Goal: Task Accomplishment & Management: Use online tool/utility

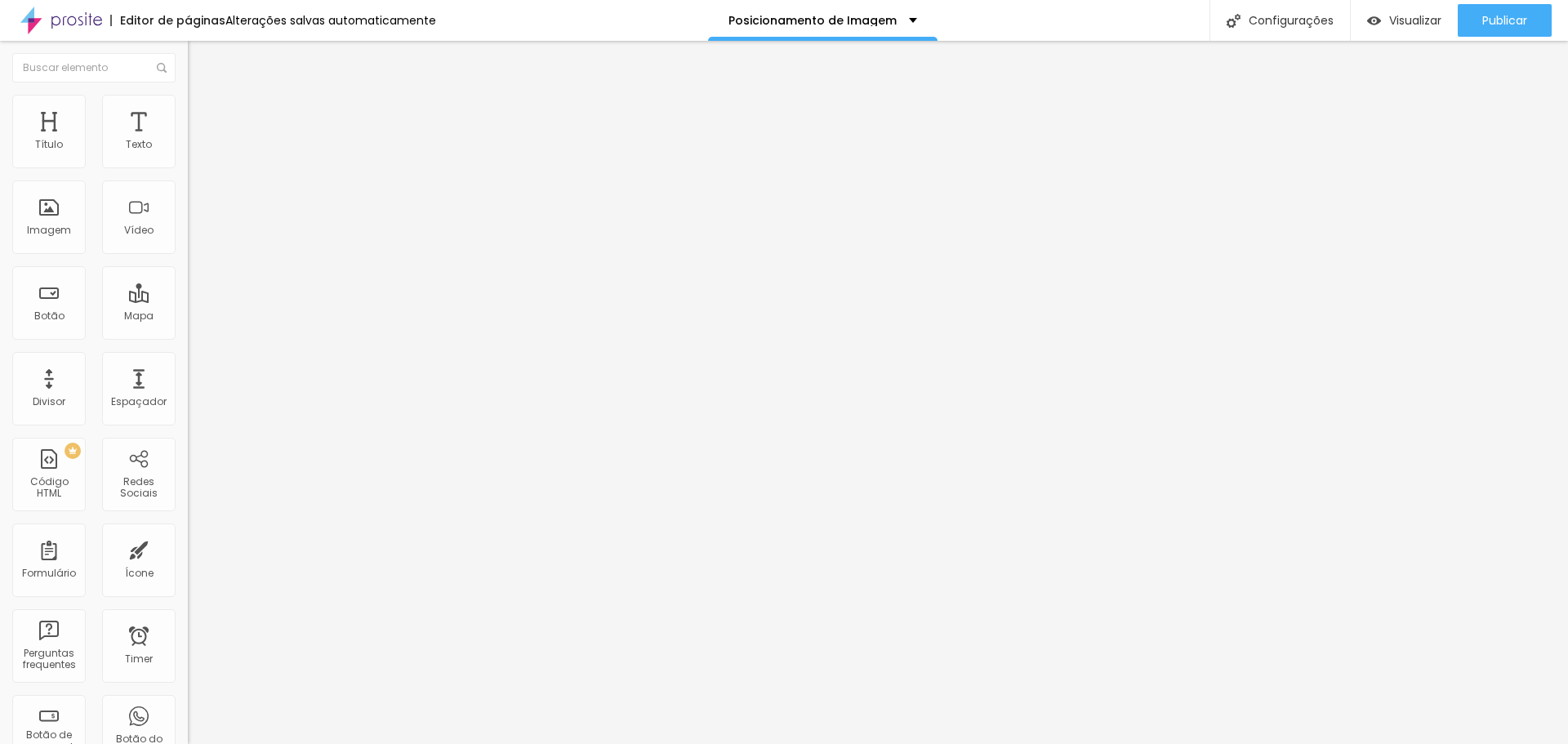
click at [188, 157] on button "button" at bounding box center [199, 148] width 23 height 17
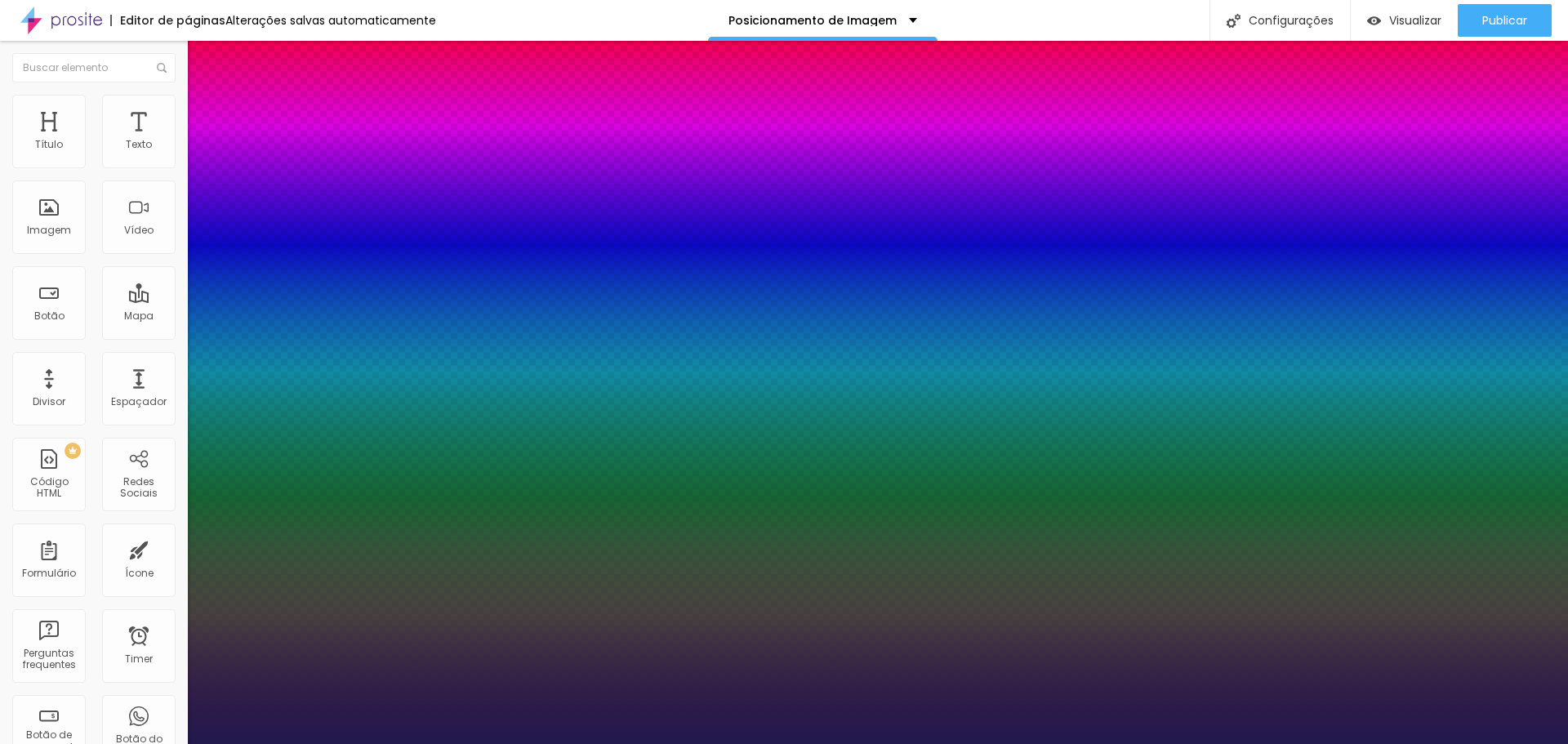
type input "1"
click at [571, 743] on div at bounding box center [784, 744] width 1568 height 0
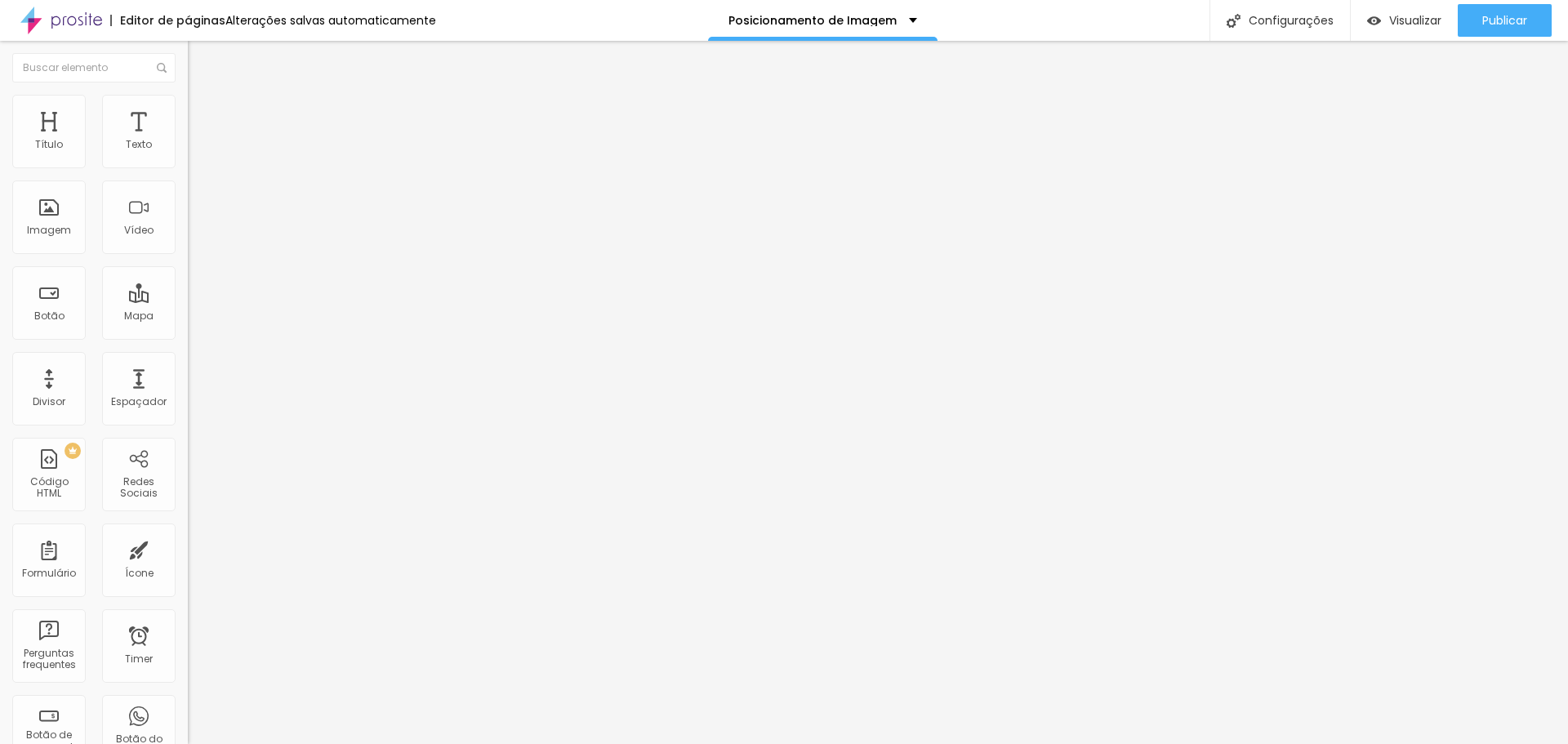
click at [188, 102] on img at bounding box center [195, 102] width 14 height 14
click at [188, 95] on li "Estilo" at bounding box center [282, 86] width 188 height 16
click at [188, 111] on li "Avançado" at bounding box center [282, 102] width 188 height 16
click at [188, 157] on button "button" at bounding box center [199, 148] width 23 height 17
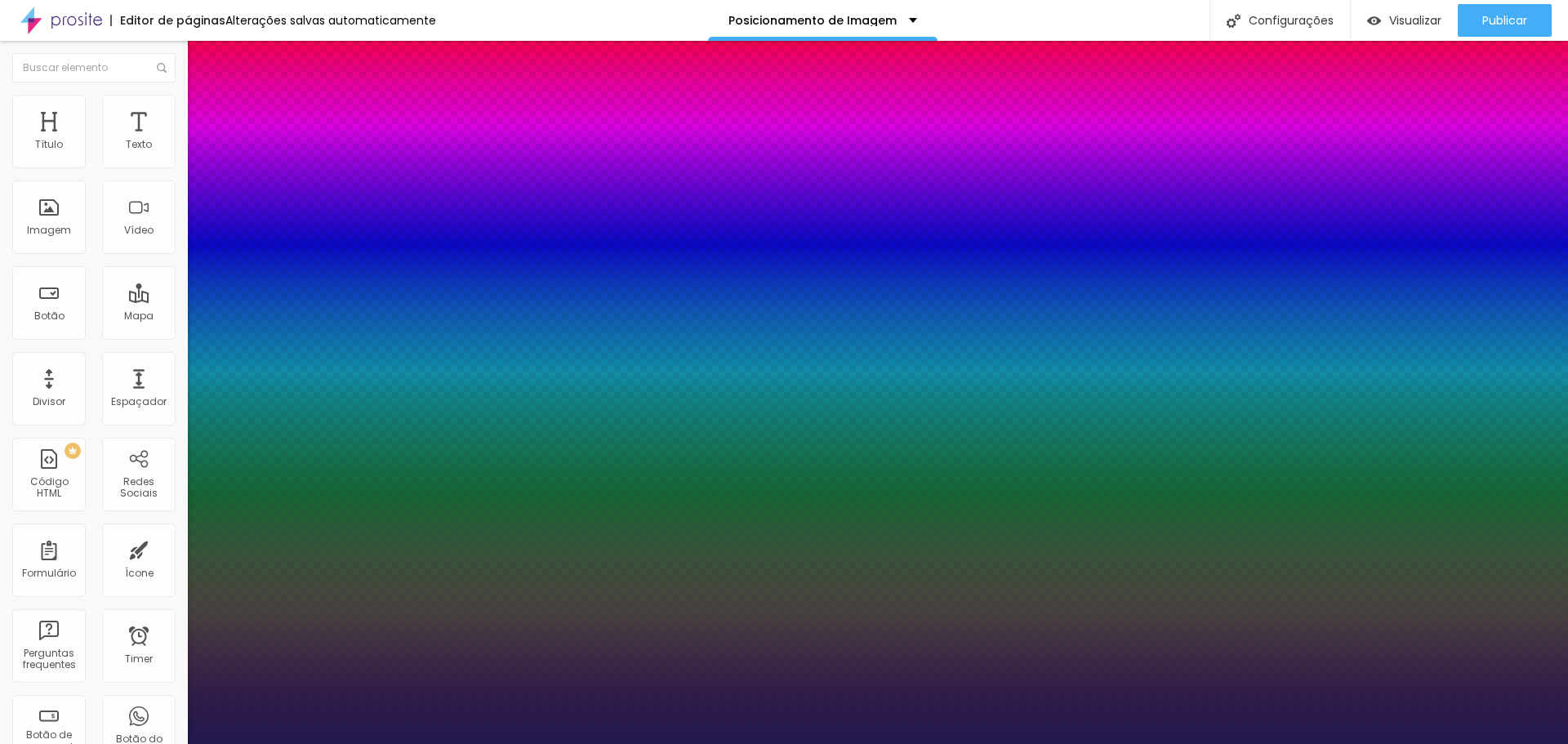
type input "1"
select select "Chivo"
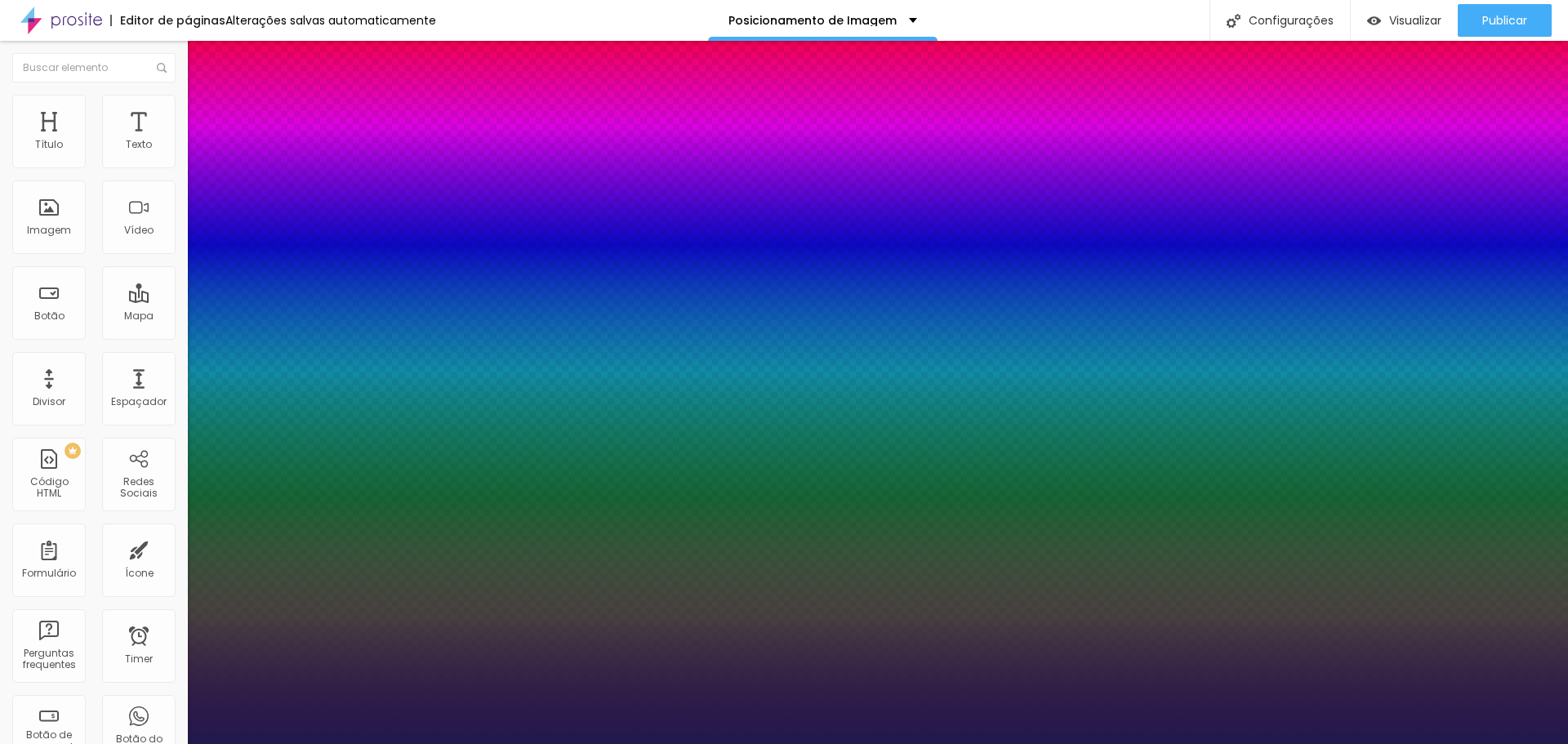
type input "1"
click at [580, 743] on div at bounding box center [784, 744] width 1568 height 0
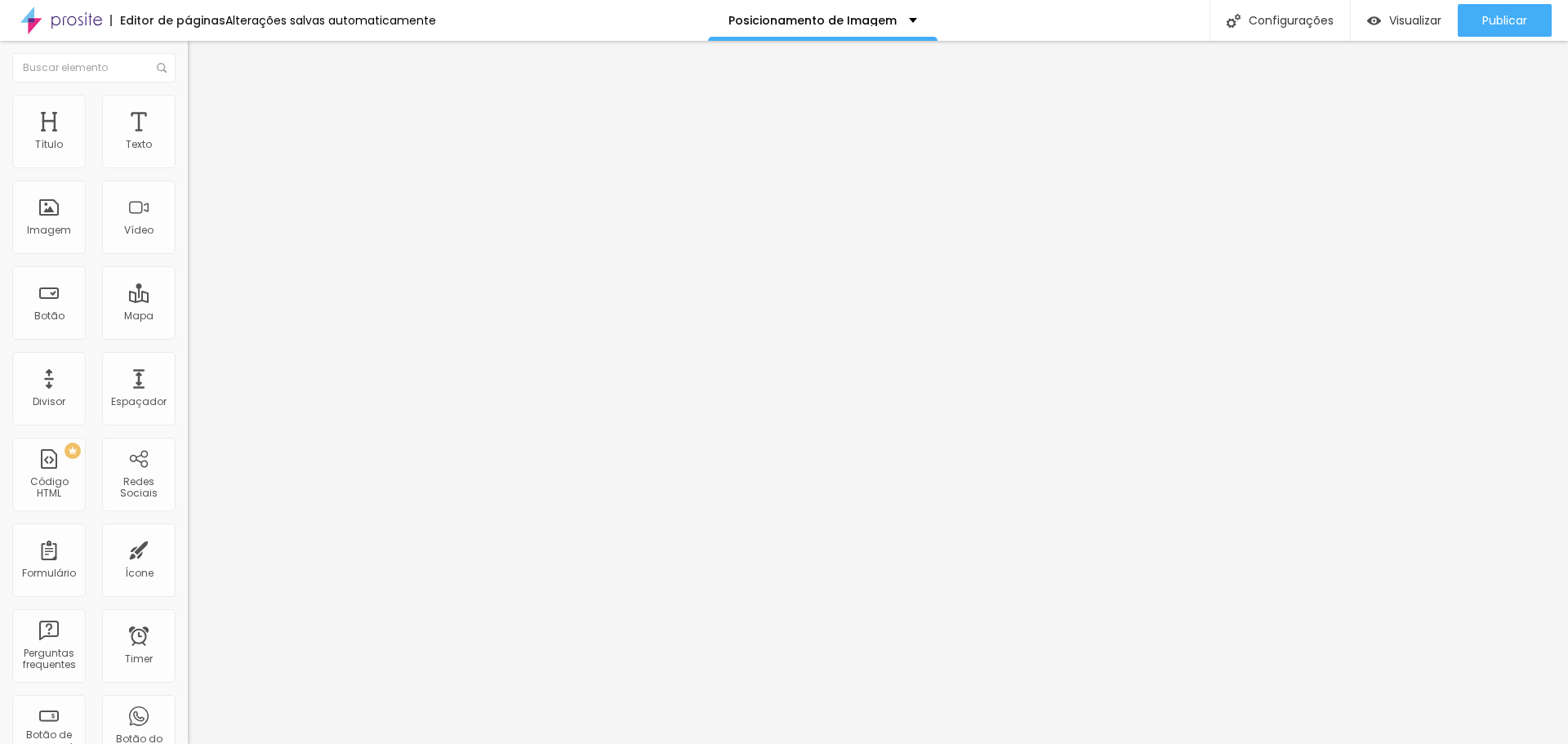
click at [188, 63] on button "Editar Título" at bounding box center [282, 59] width 188 height 37
click at [200, 60] on img "button" at bounding box center [206, 59] width 13 height 13
click at [188, 47] on button "Editar Título" at bounding box center [282, 59] width 188 height 37
click at [200, 65] on img "button" at bounding box center [206, 59] width 13 height 13
click at [59, 142] on div "Título" at bounding box center [48, 145] width 28 height 12
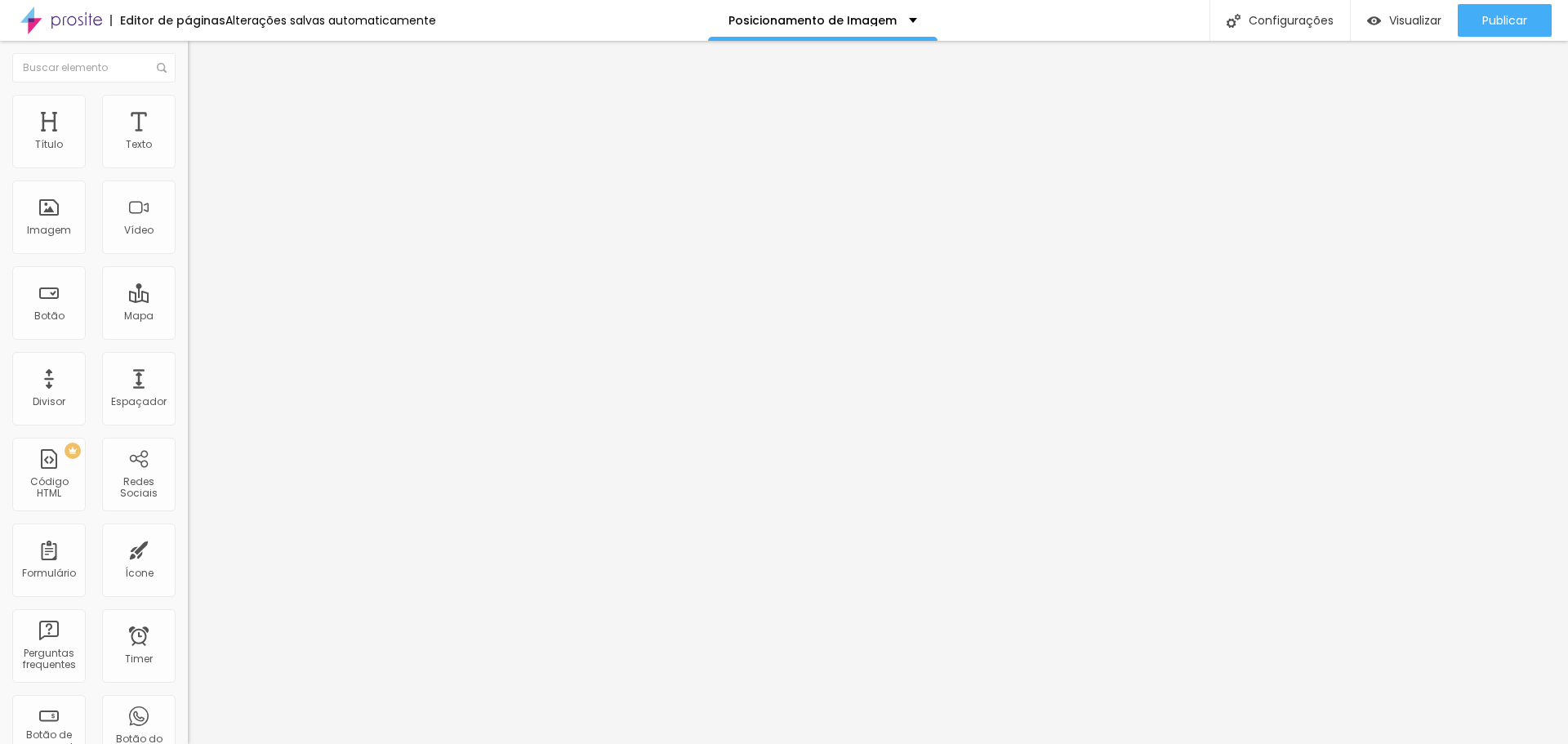
click at [188, 242] on button "button" at bounding box center [199, 233] width 23 height 17
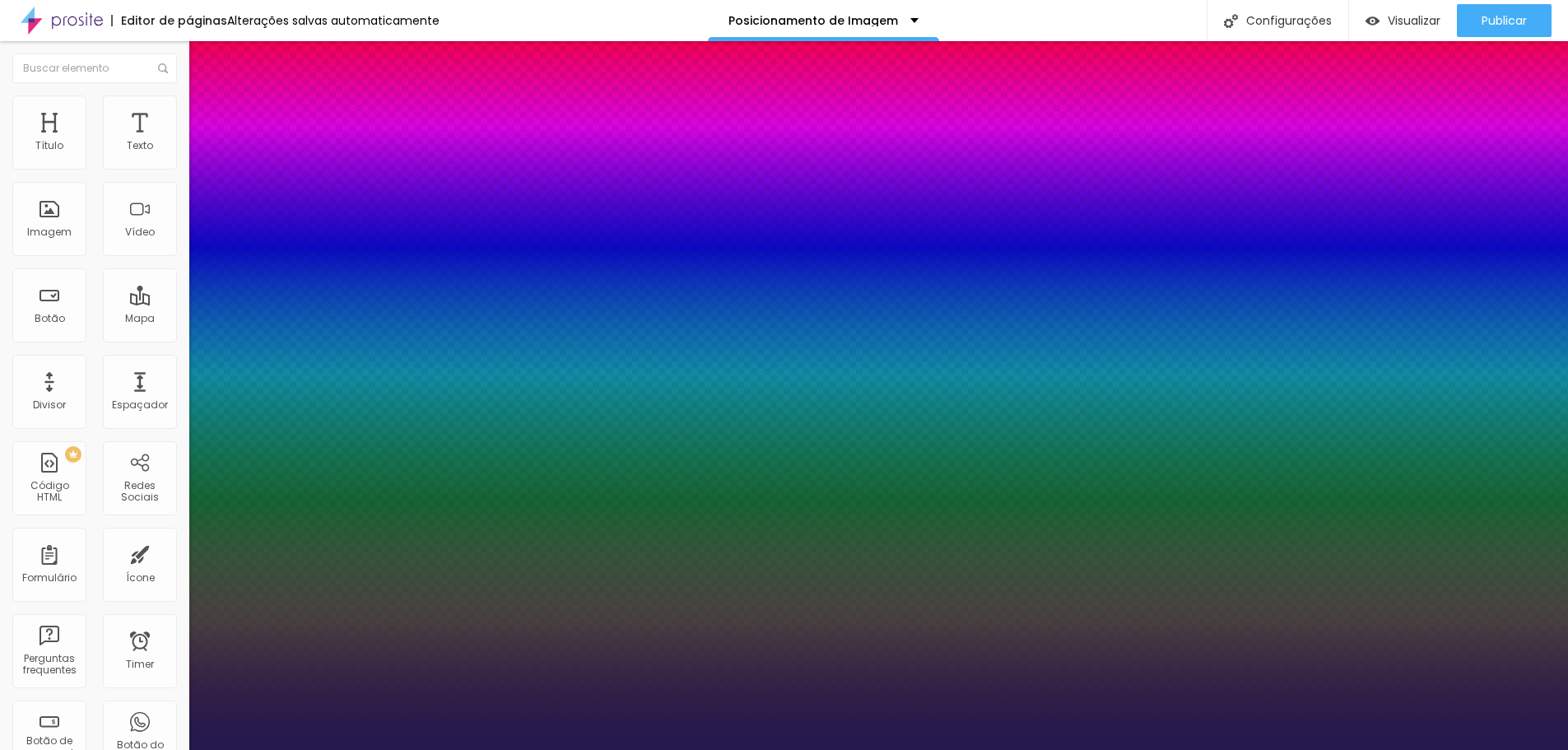
type input "1"
select select "Chivo"
type input "1"
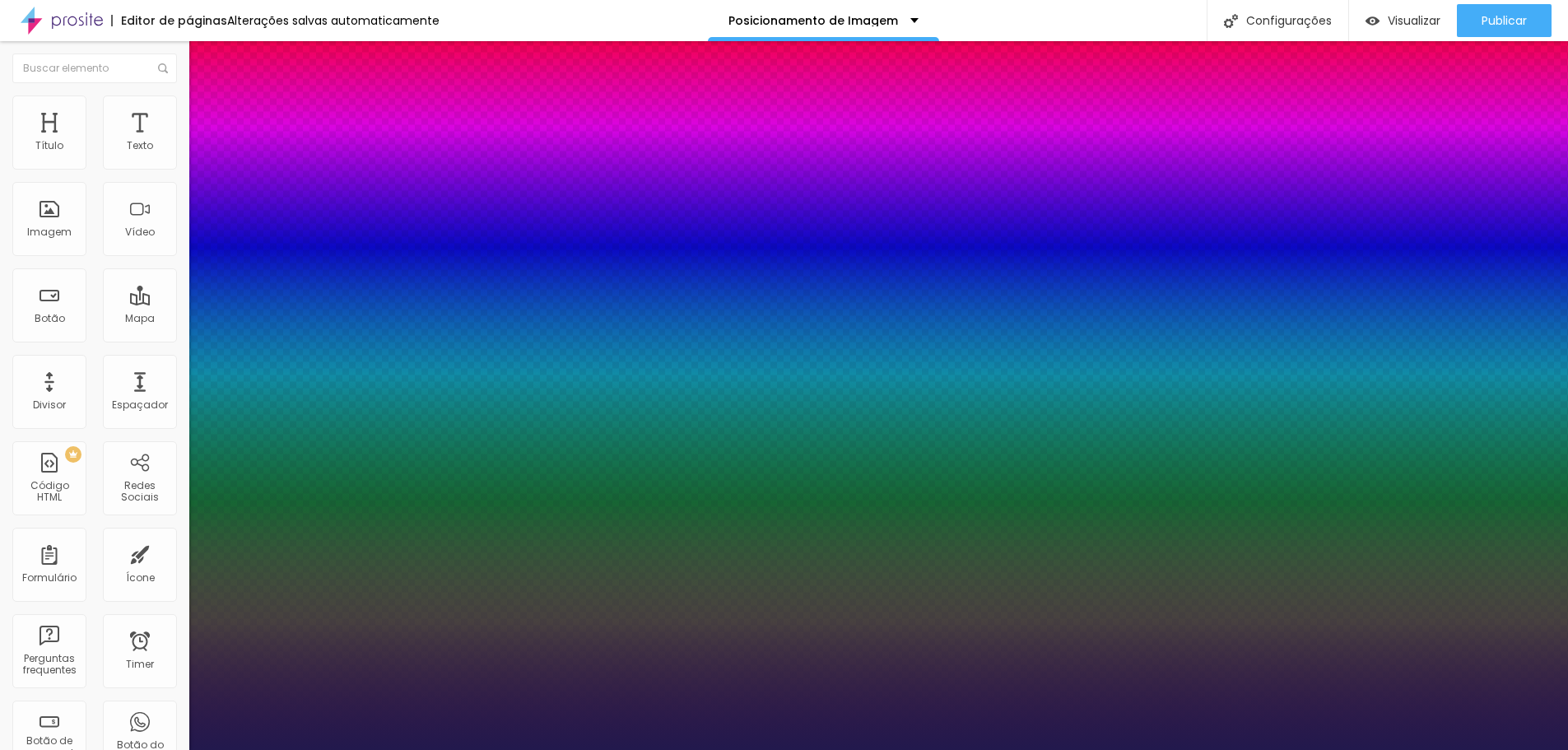
type input "18"
type input "1"
type input "19"
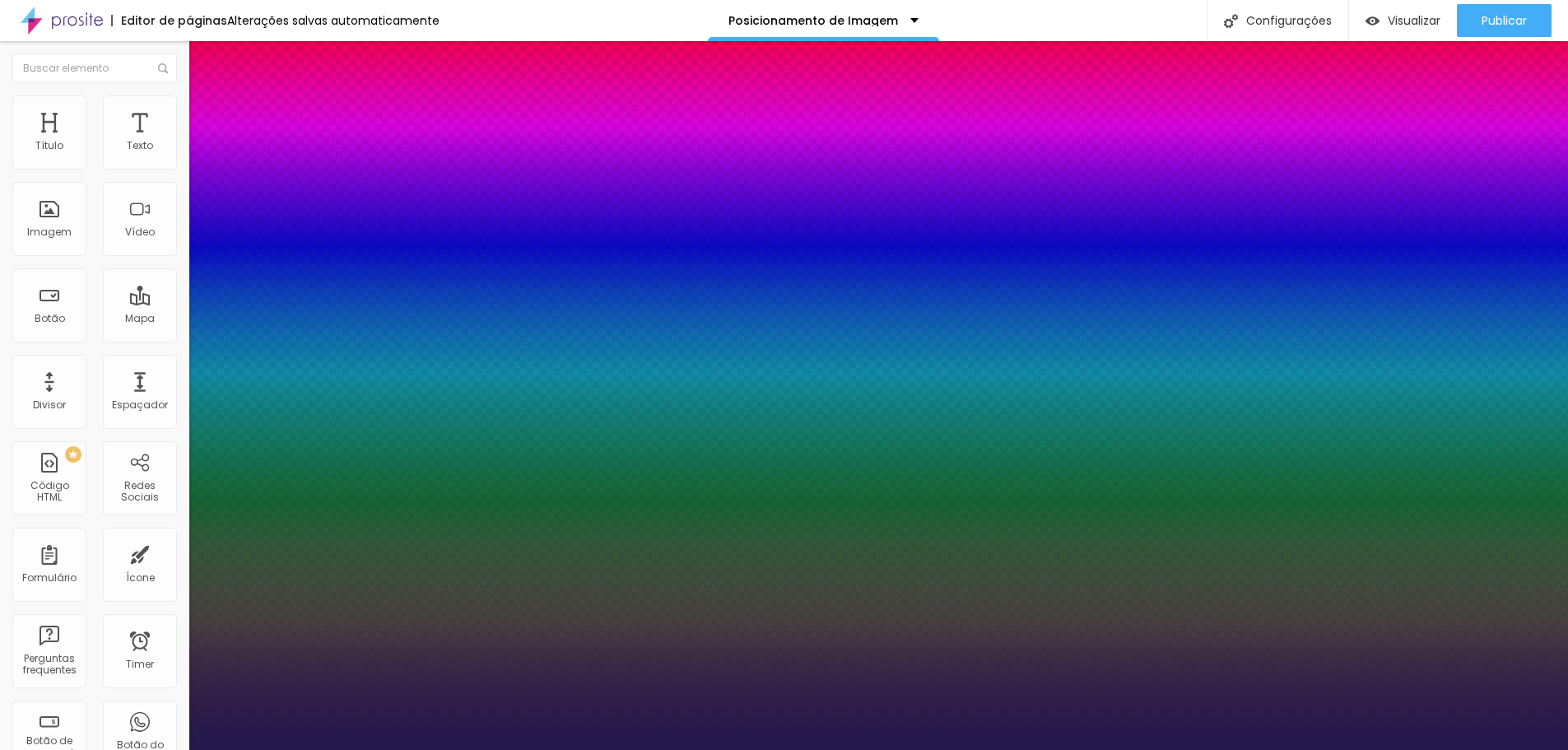
type input "1"
type input "20"
type input "1"
type input "21"
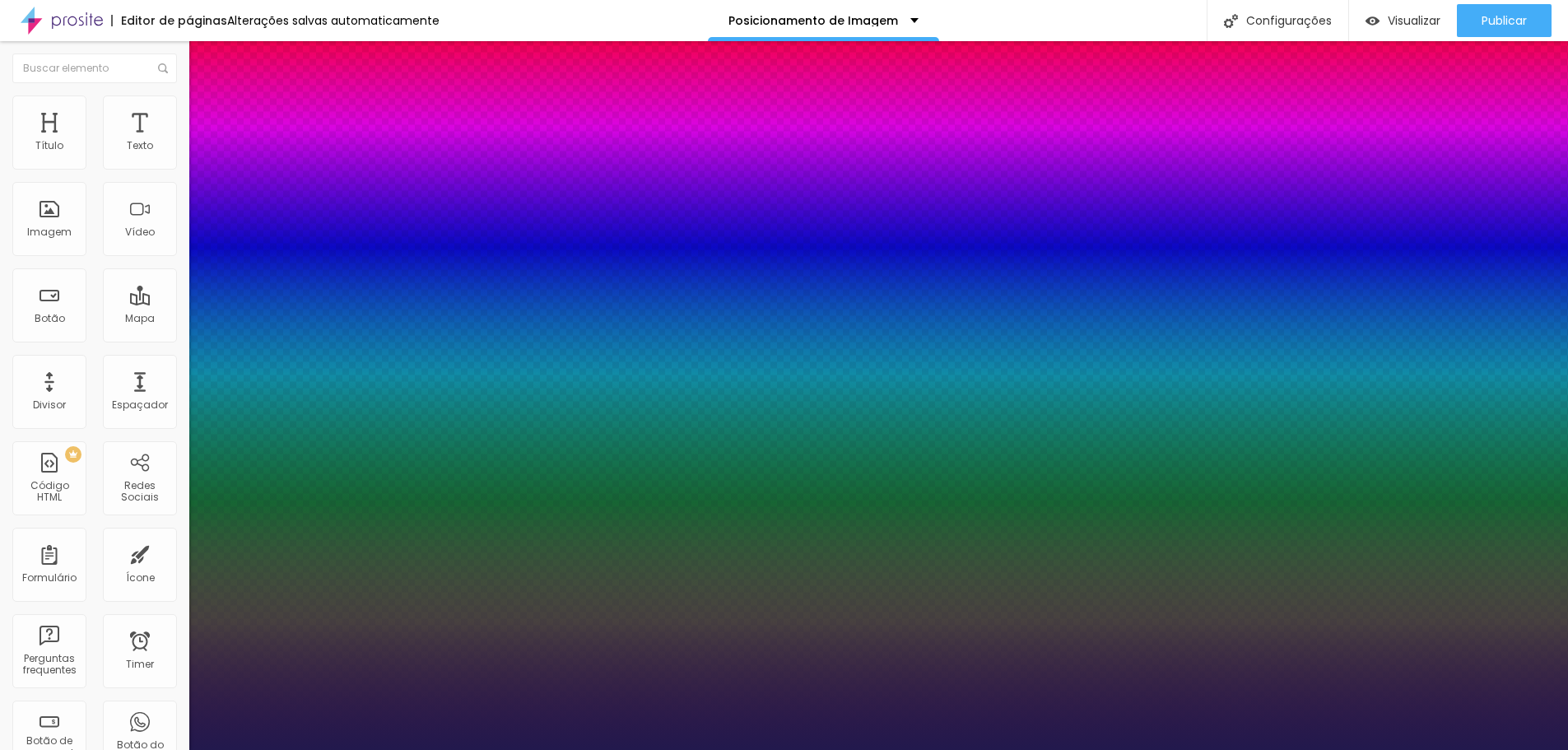
type input "21"
type input "1"
type input "22"
type input "1"
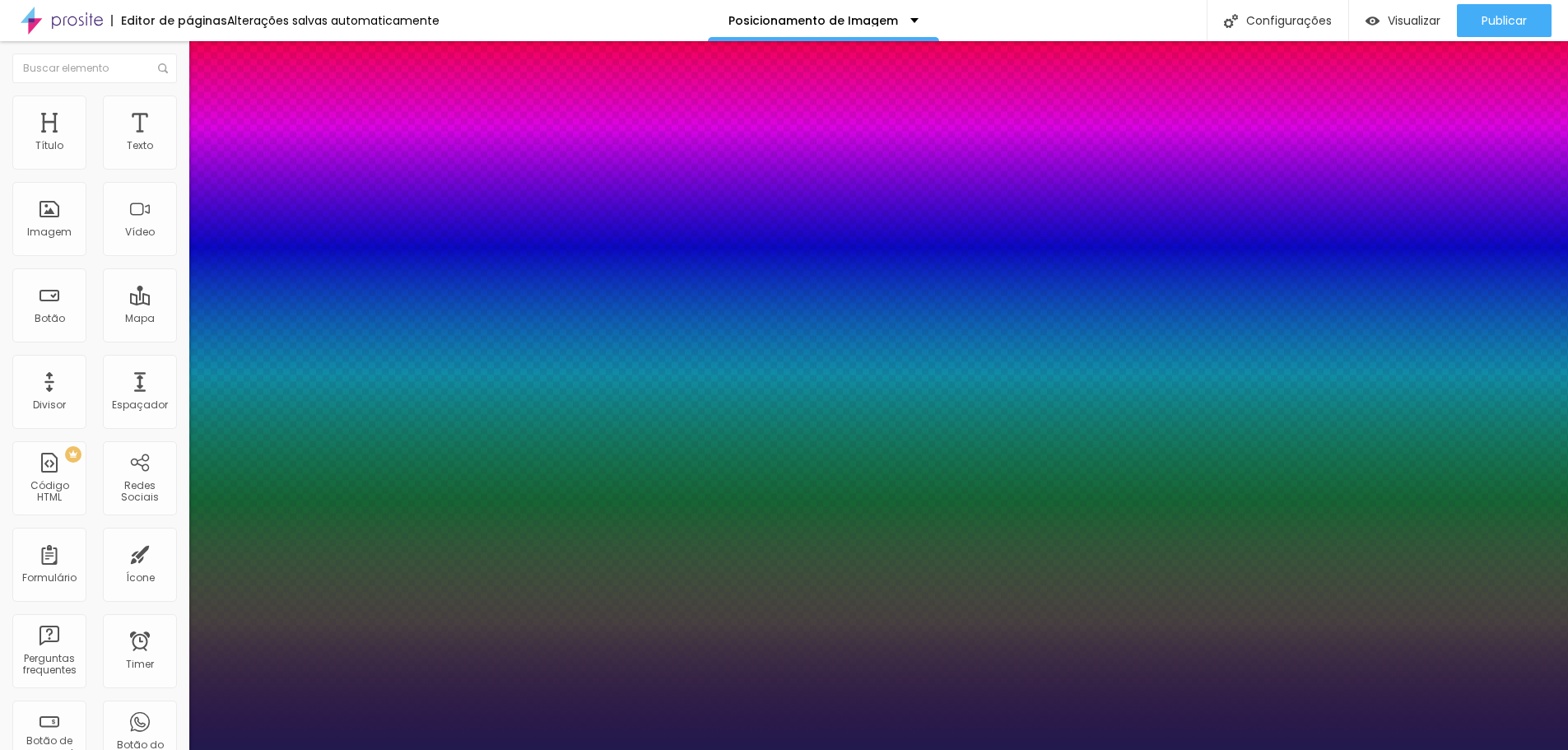
type input "23"
type input "1"
type input "24"
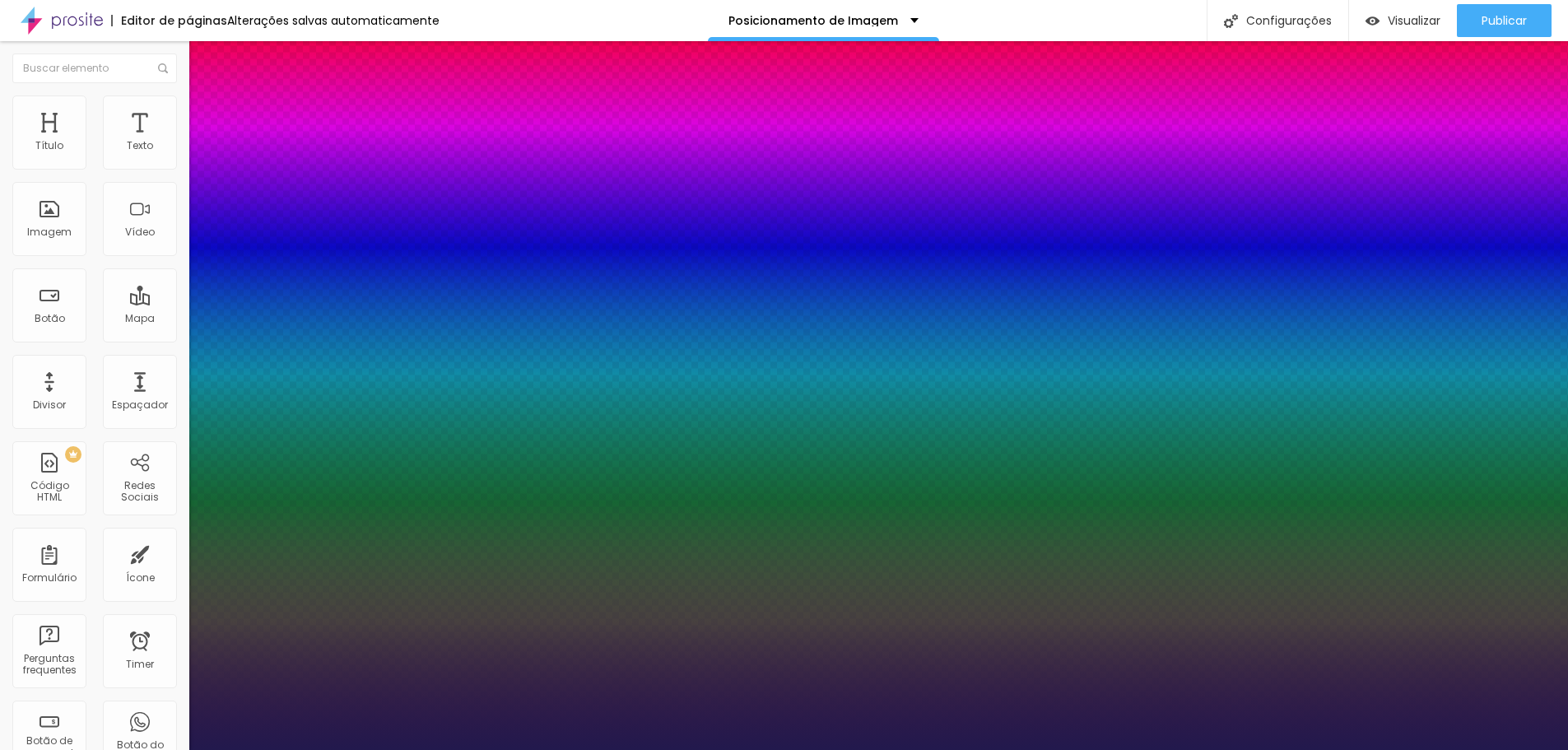
type input "1"
type input "25"
type input "1"
type input "26"
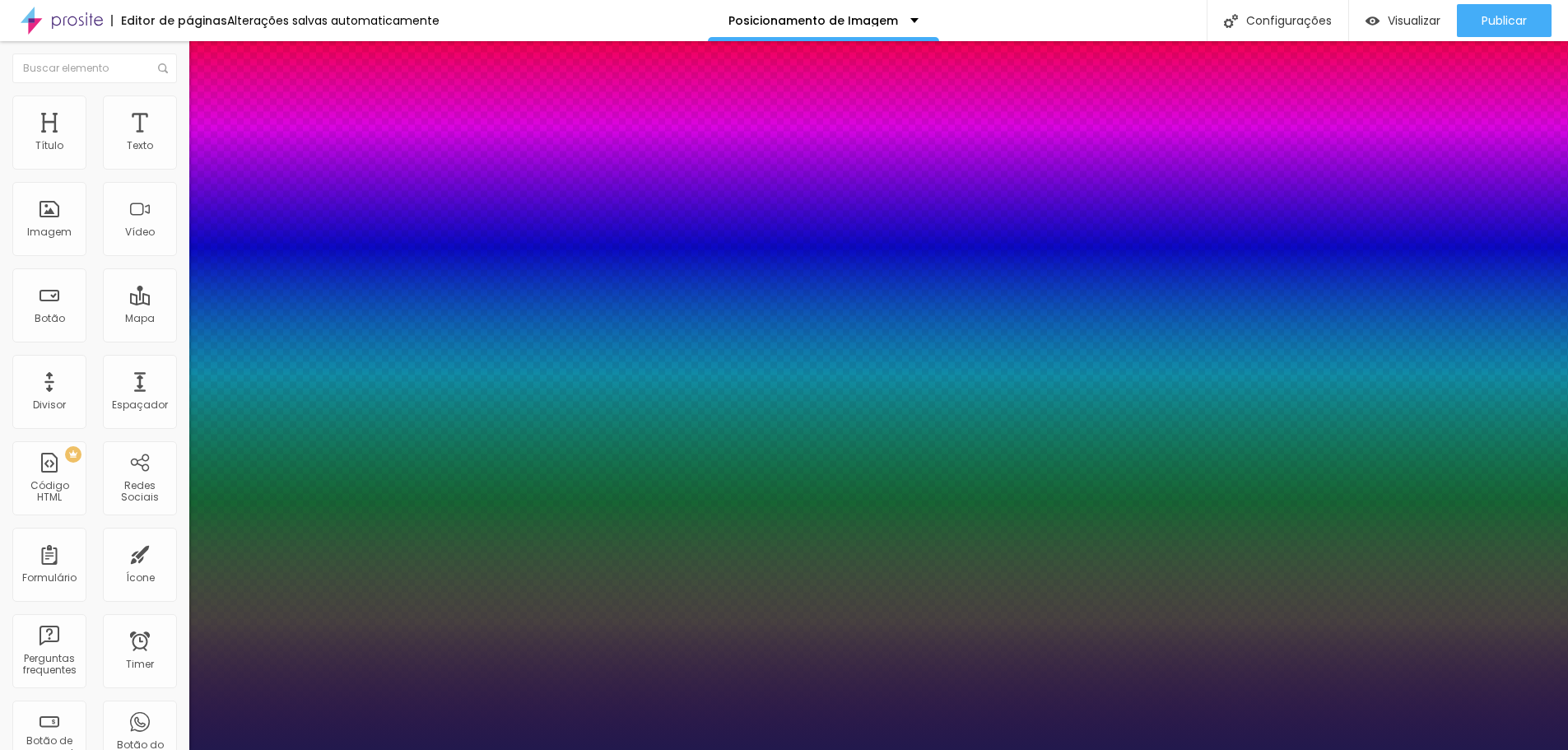
type input "26"
type input "1"
type input "27"
type input "1"
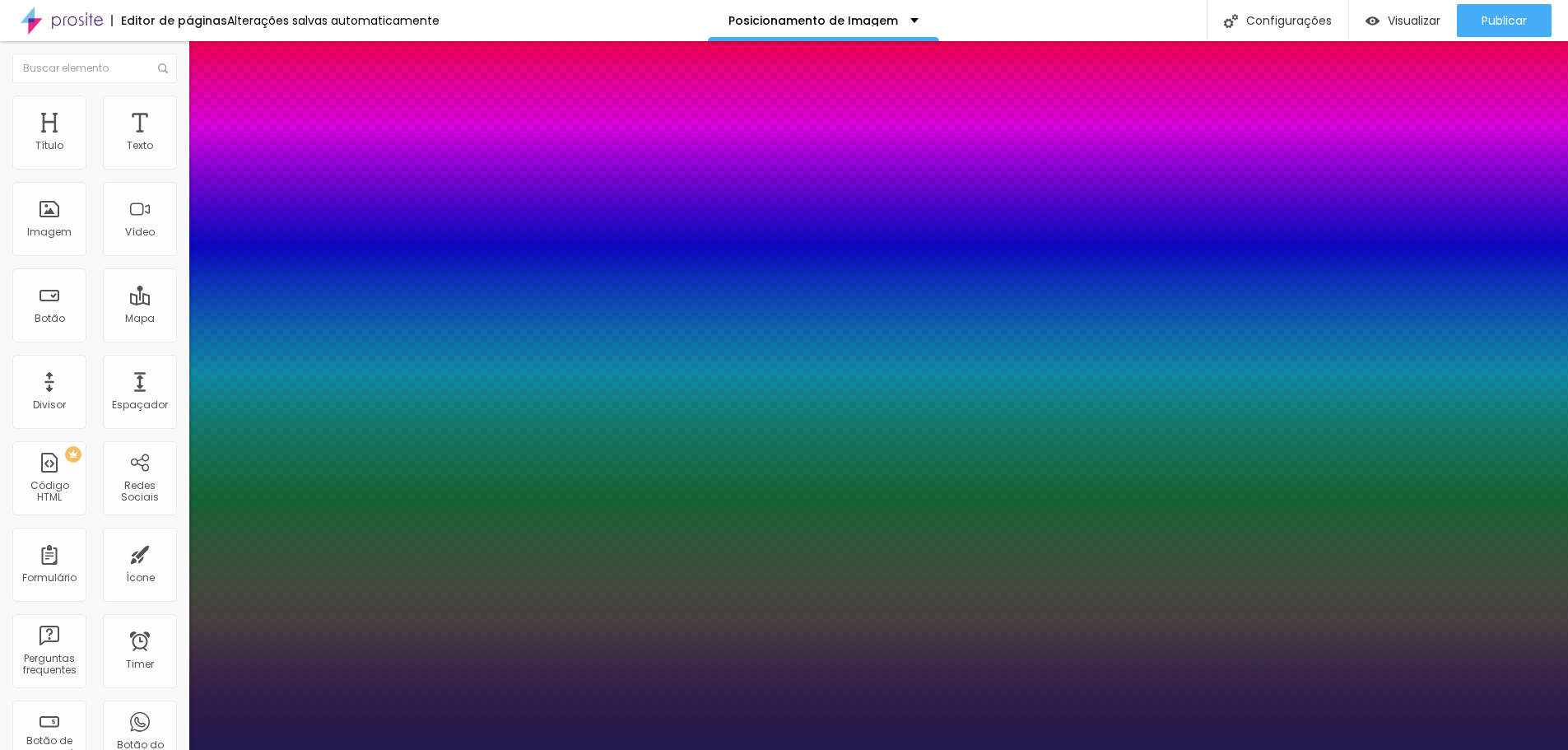
type input "28"
type input "1"
type input "29"
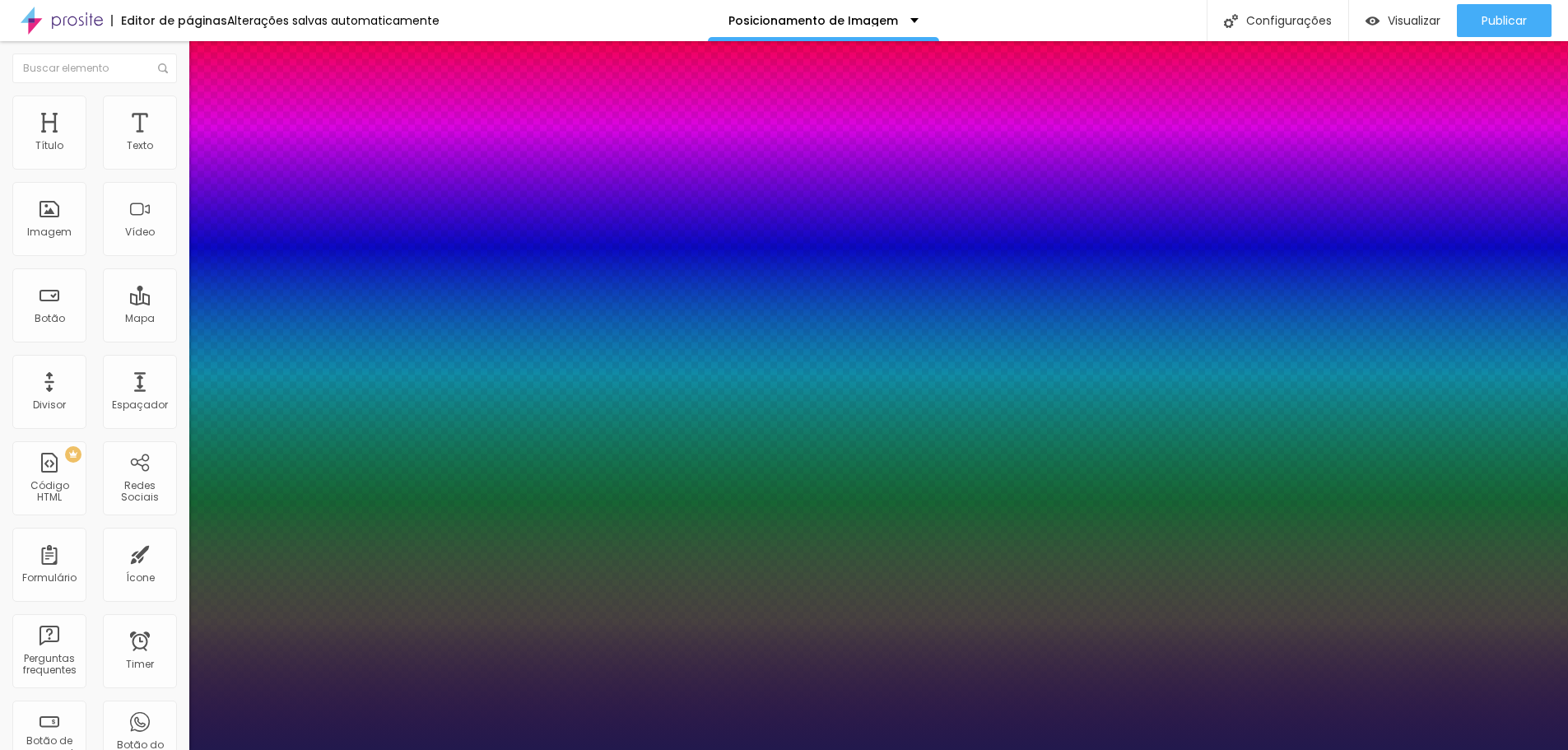
type input "1"
type input "31"
type input "1"
type input "33"
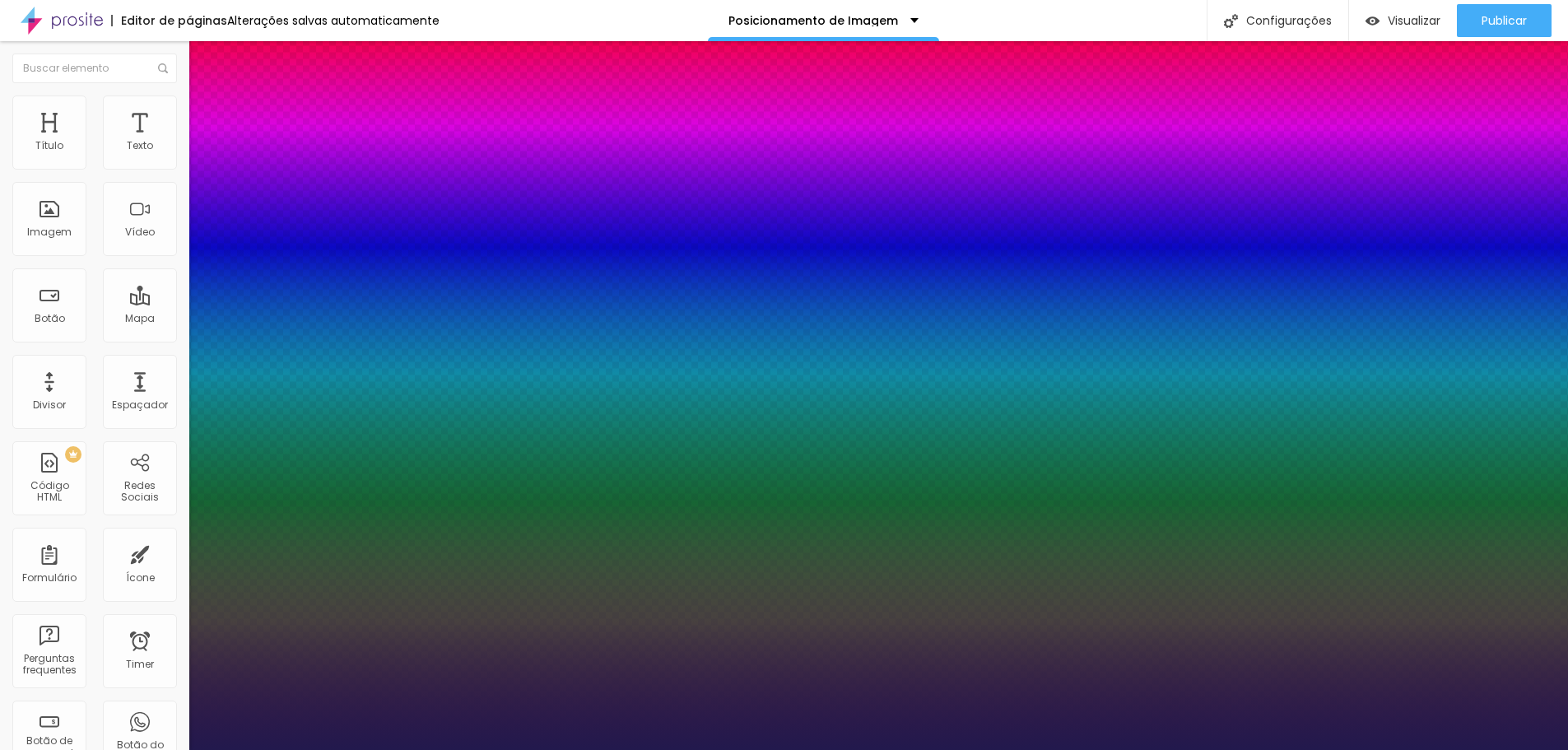
type input "33"
type input "1"
type input "34"
type input "1"
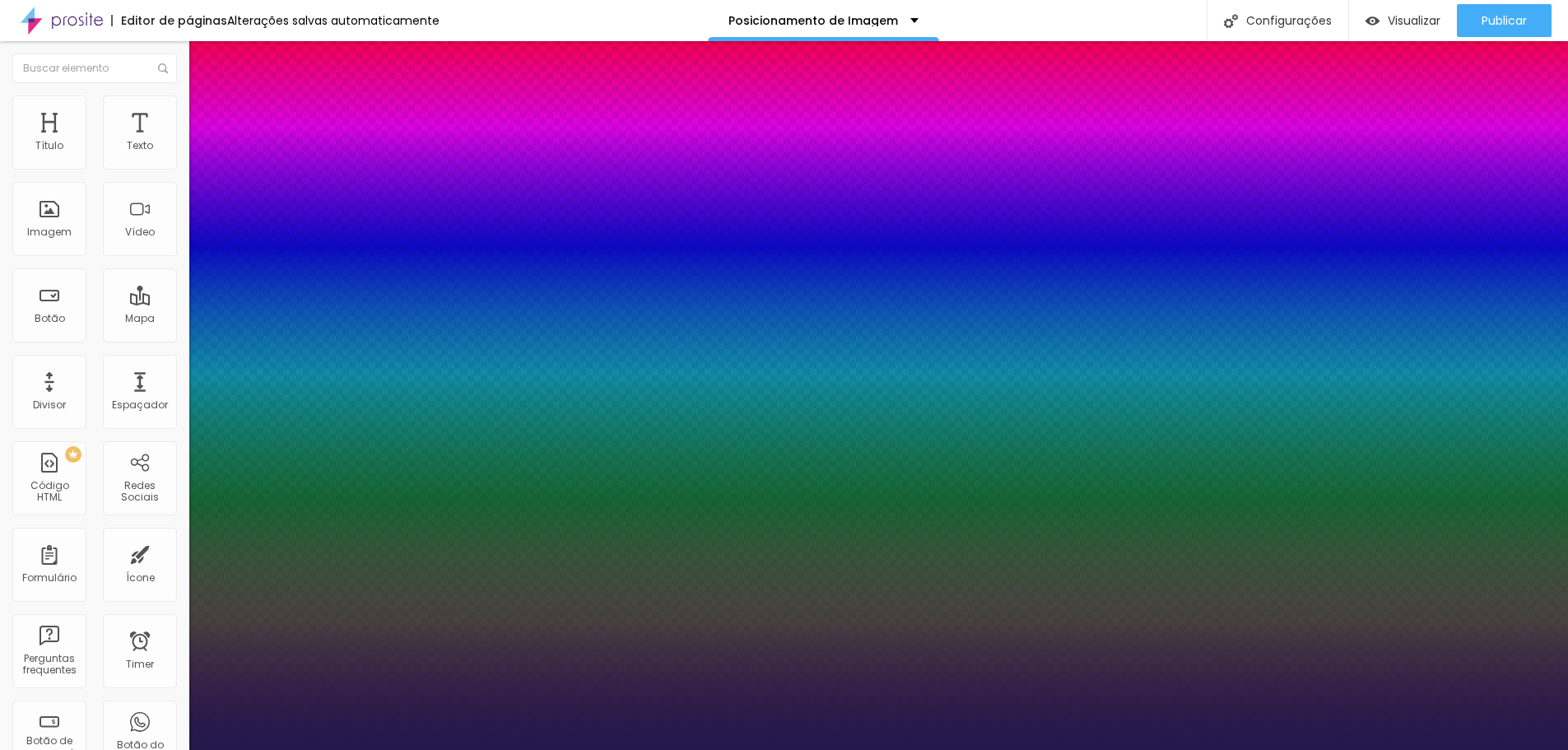
drag, startPoint x: 224, startPoint y: 463, endPoint x: 246, endPoint y: 463, distance: 22.0
type input "34"
click at [630, 749] on div at bounding box center [784, 750] width 1568 height 0
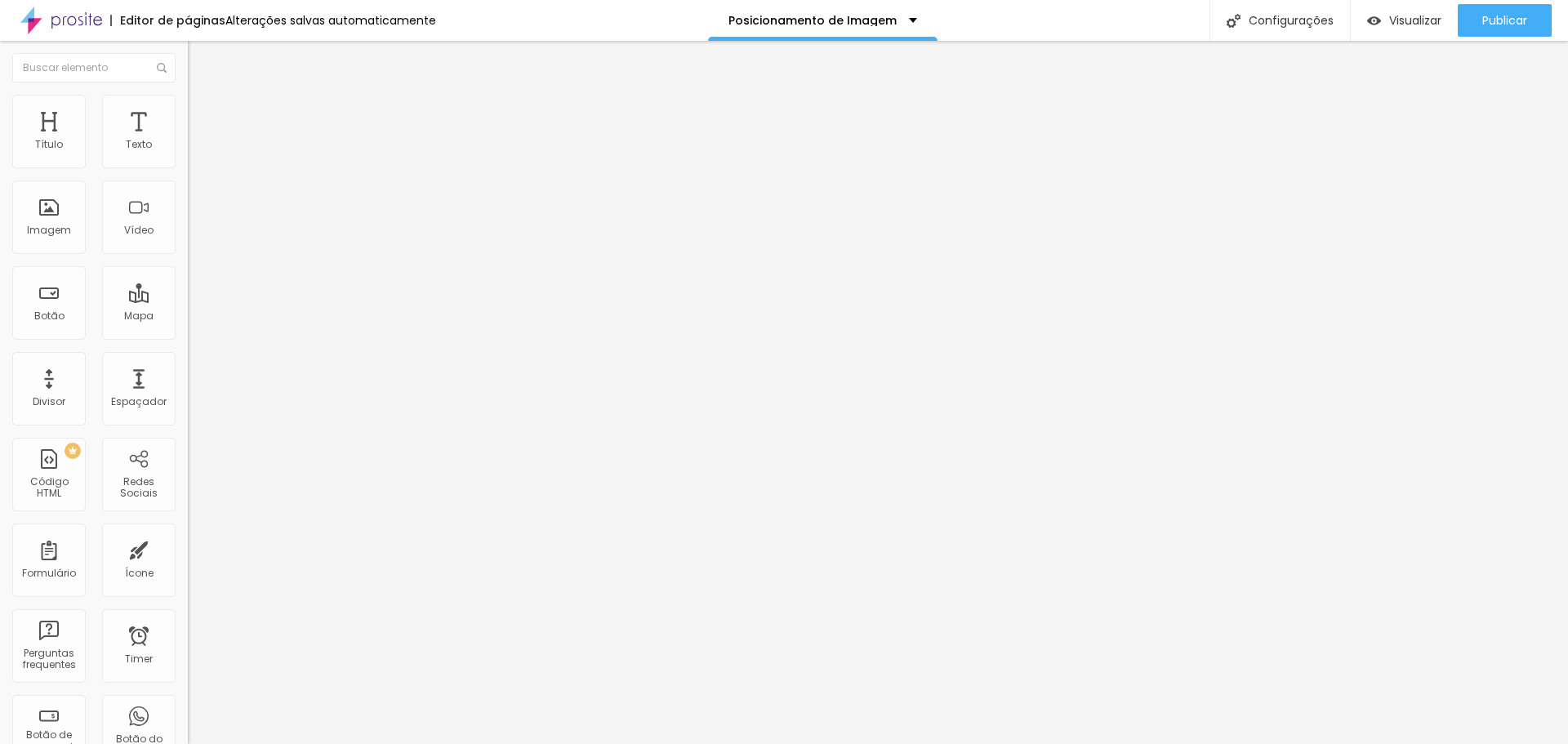
click at [202, 113] on span "Avançado" at bounding box center [229, 106] width 54 height 14
click at [202, 96] on span "Estilo" at bounding box center [215, 89] width 25 height 14
click at [188, 62] on button "Editar Título" at bounding box center [282, 59] width 188 height 37
click at [200, 55] on img "button" at bounding box center [206, 59] width 13 height 13
click at [200, 54] on img "button" at bounding box center [206, 59] width 13 height 13
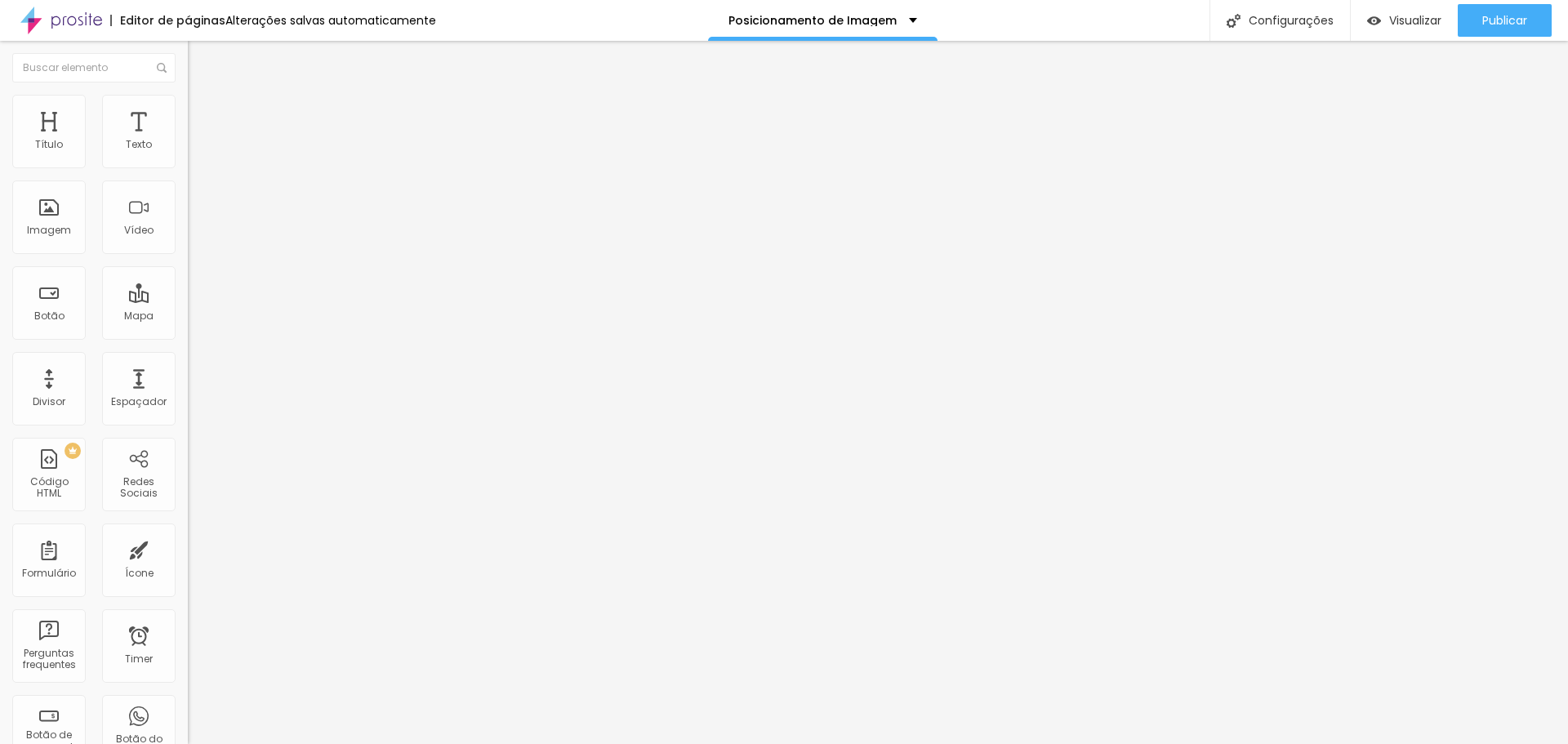
click at [188, 475] on div "Editar Título Estilo Avançado Tamanho Titulo 1 H1 Titulo 2 H2 Titulo 3 H3 Titul…" at bounding box center [282, 392] width 188 height 703
click at [188, 68] on button "Editar Título" at bounding box center [282, 59] width 188 height 37
click at [200, 54] on img "button" at bounding box center [206, 59] width 13 height 13
click at [195, 152] on icon "button" at bounding box center [200, 147] width 10 height 10
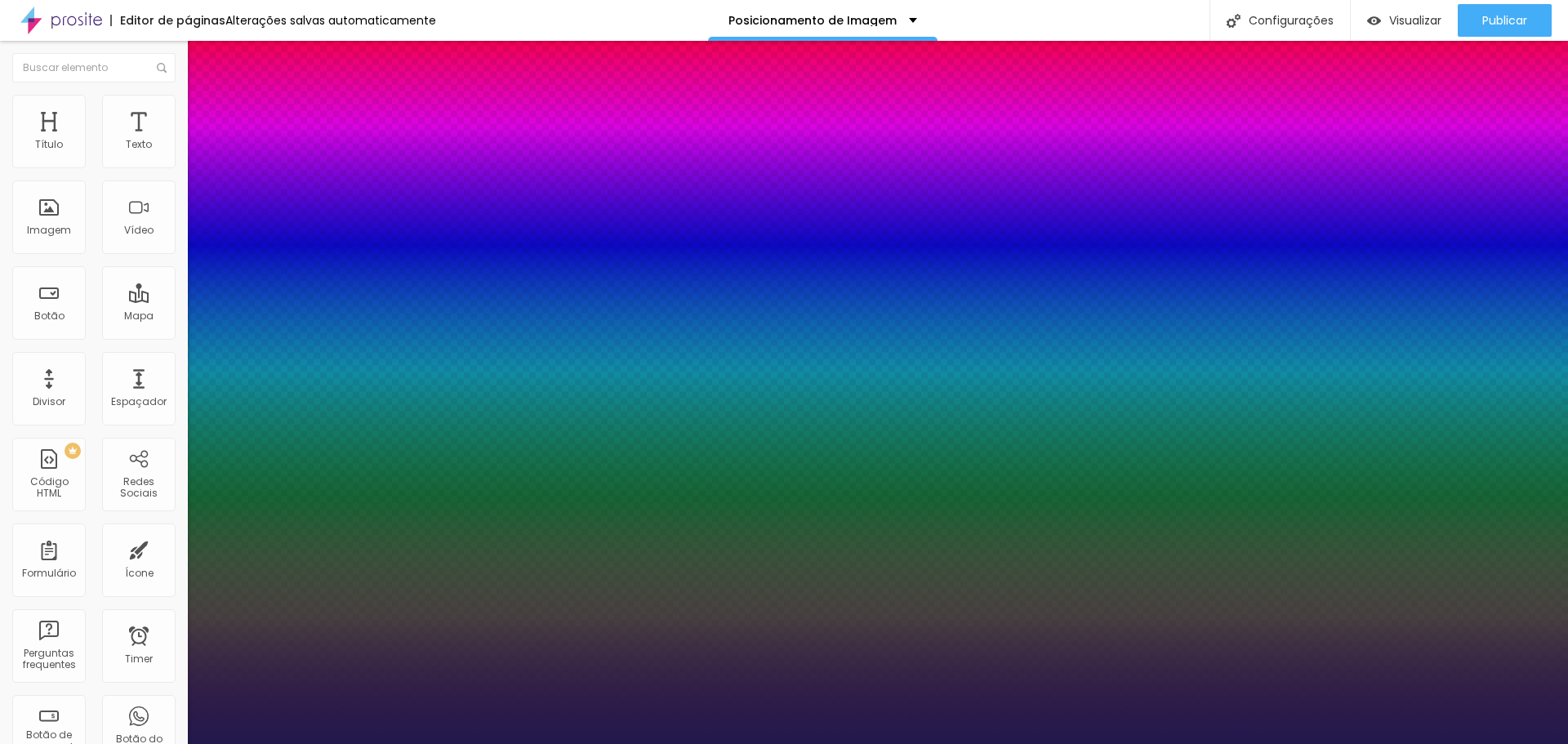
type input "1"
select select "Chivo"
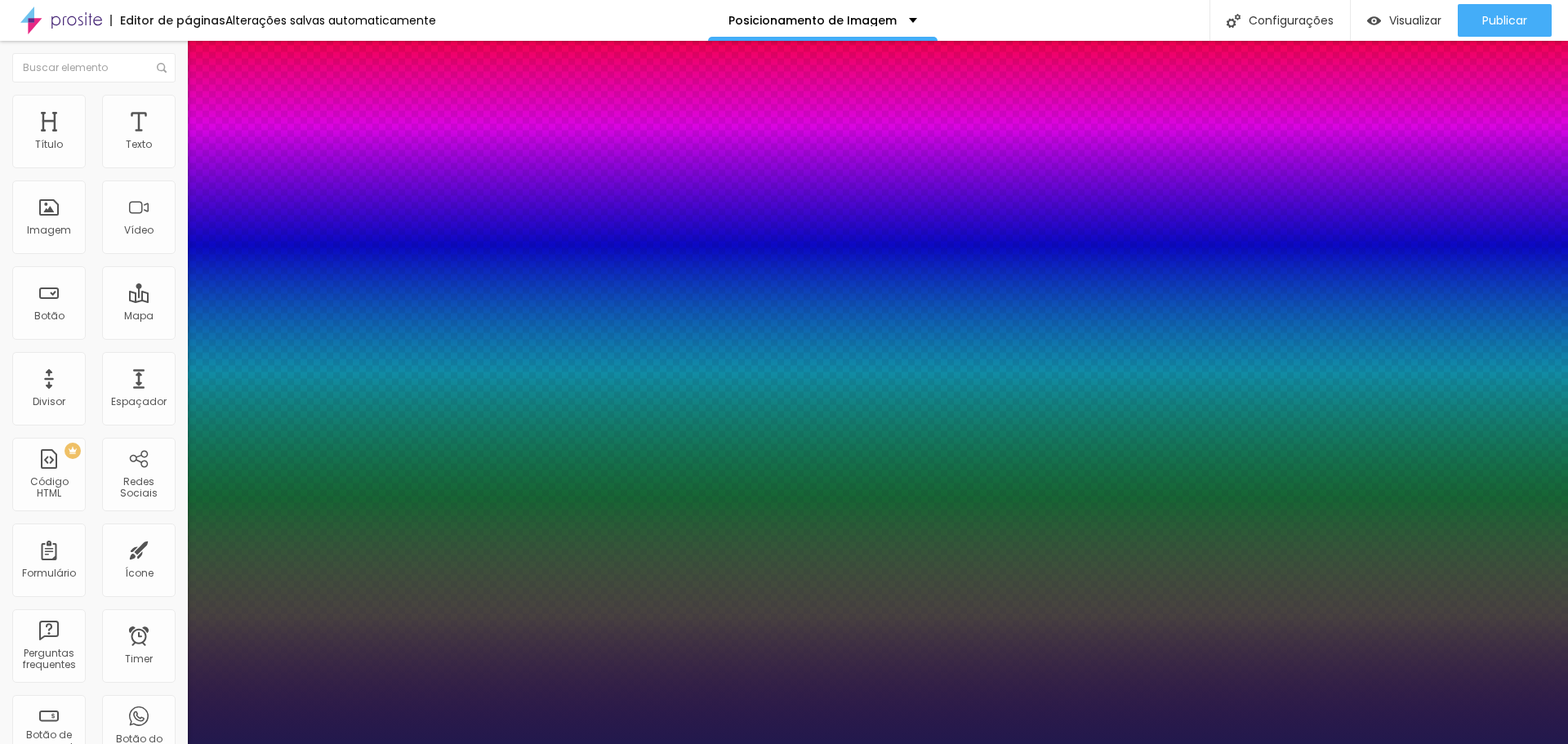
type input "1"
type input "16"
type input "1"
type input "17"
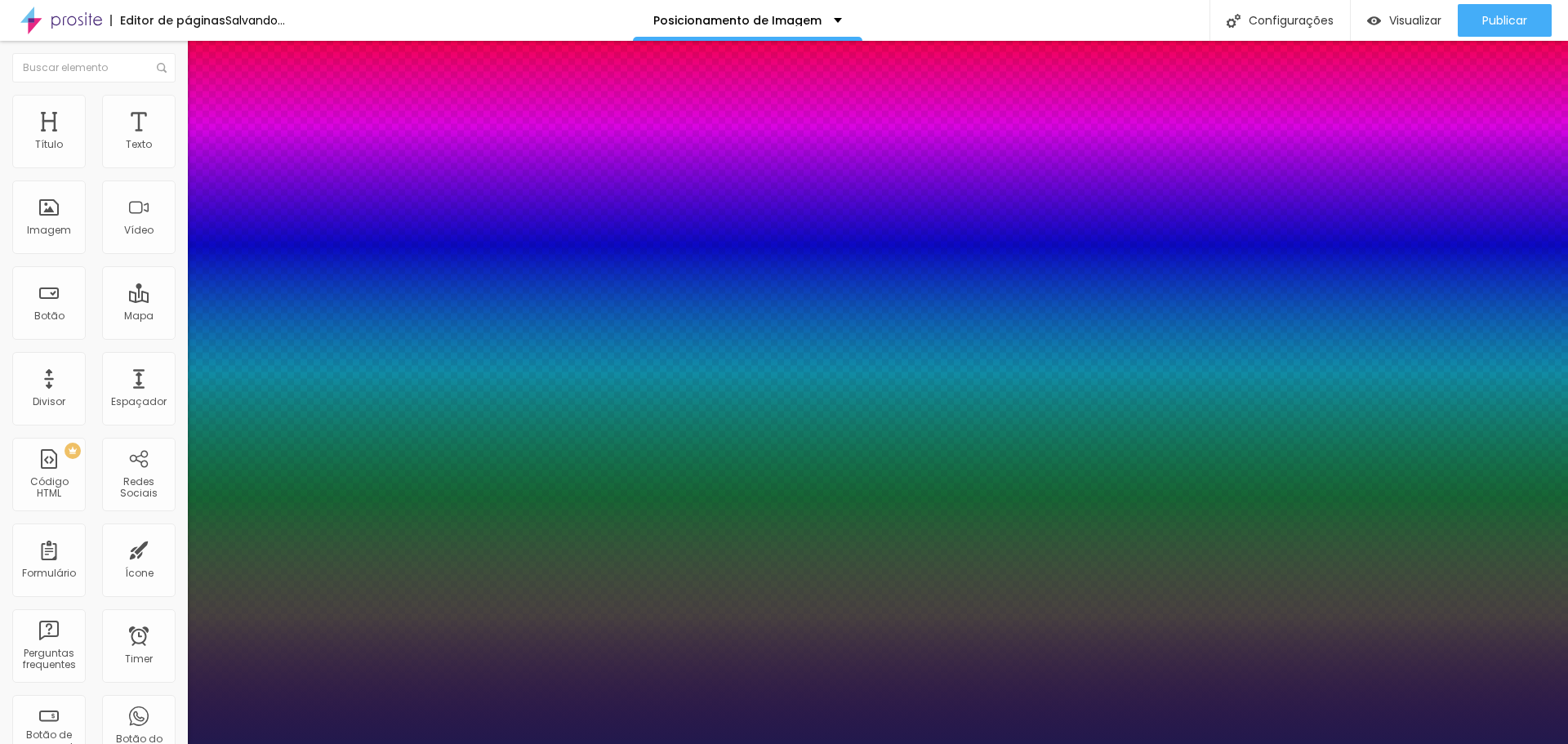
type input "17"
type input "1"
type input "18"
type input "1"
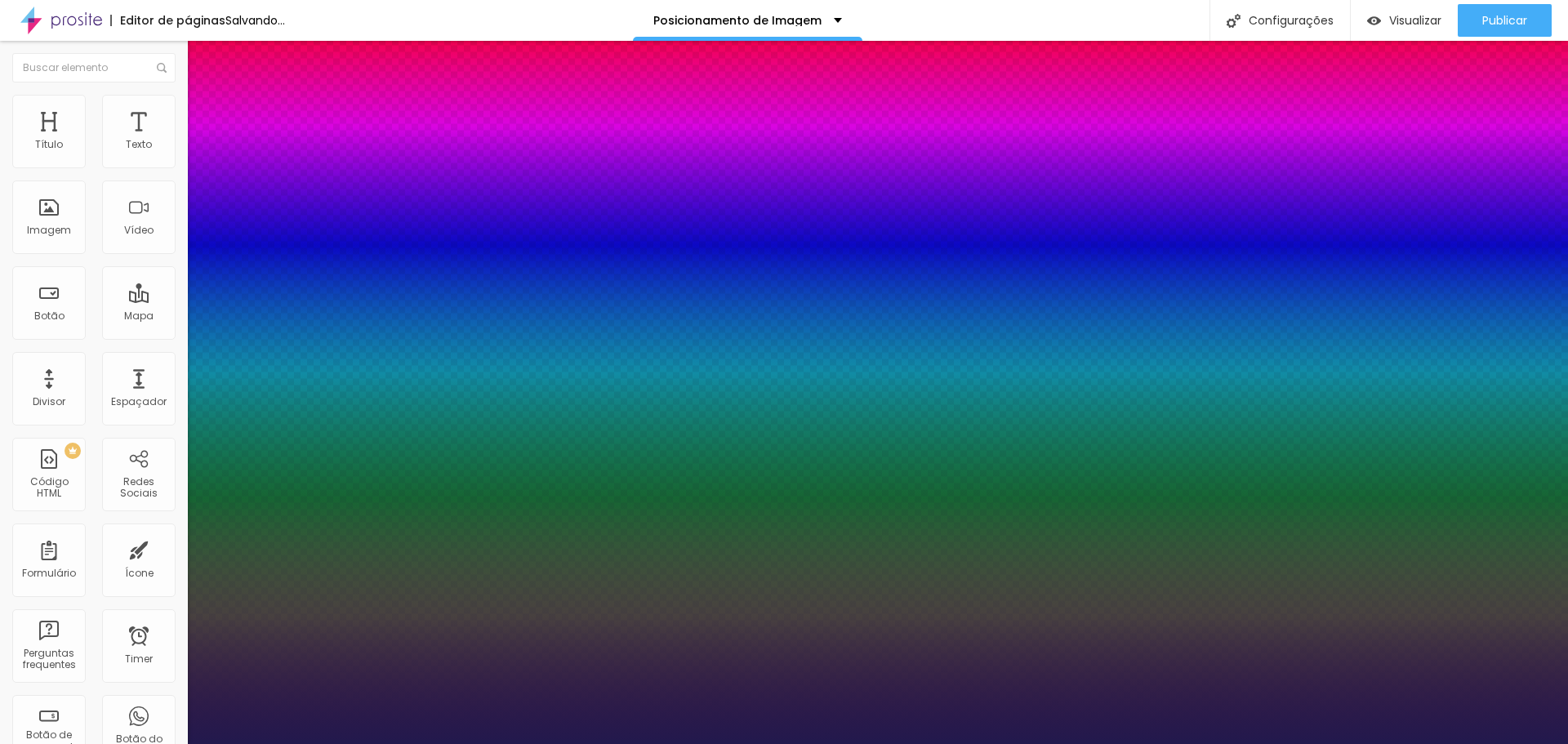
type input "19"
type input "1"
type input "20"
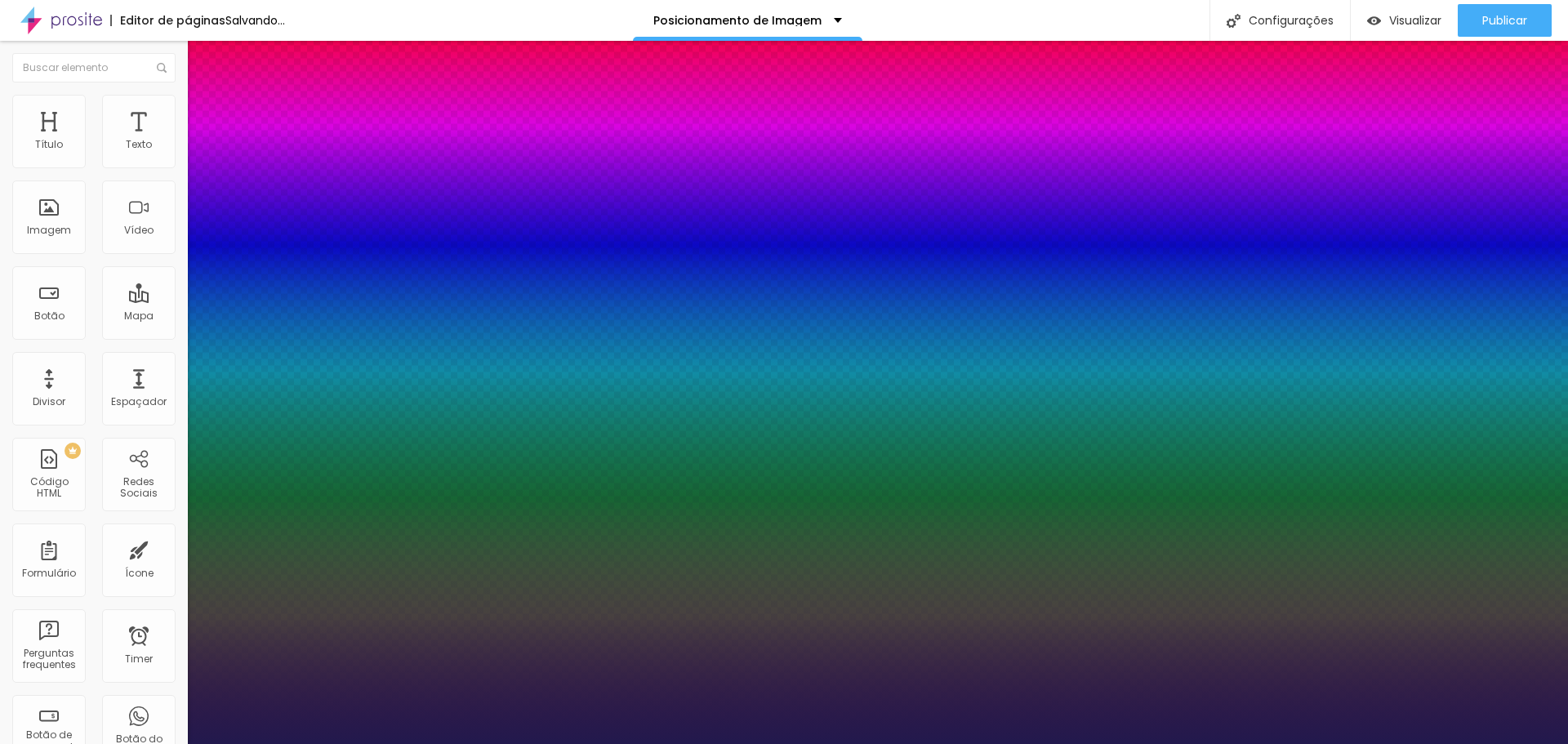
type input "1"
type input "22"
type input "1"
type input "24"
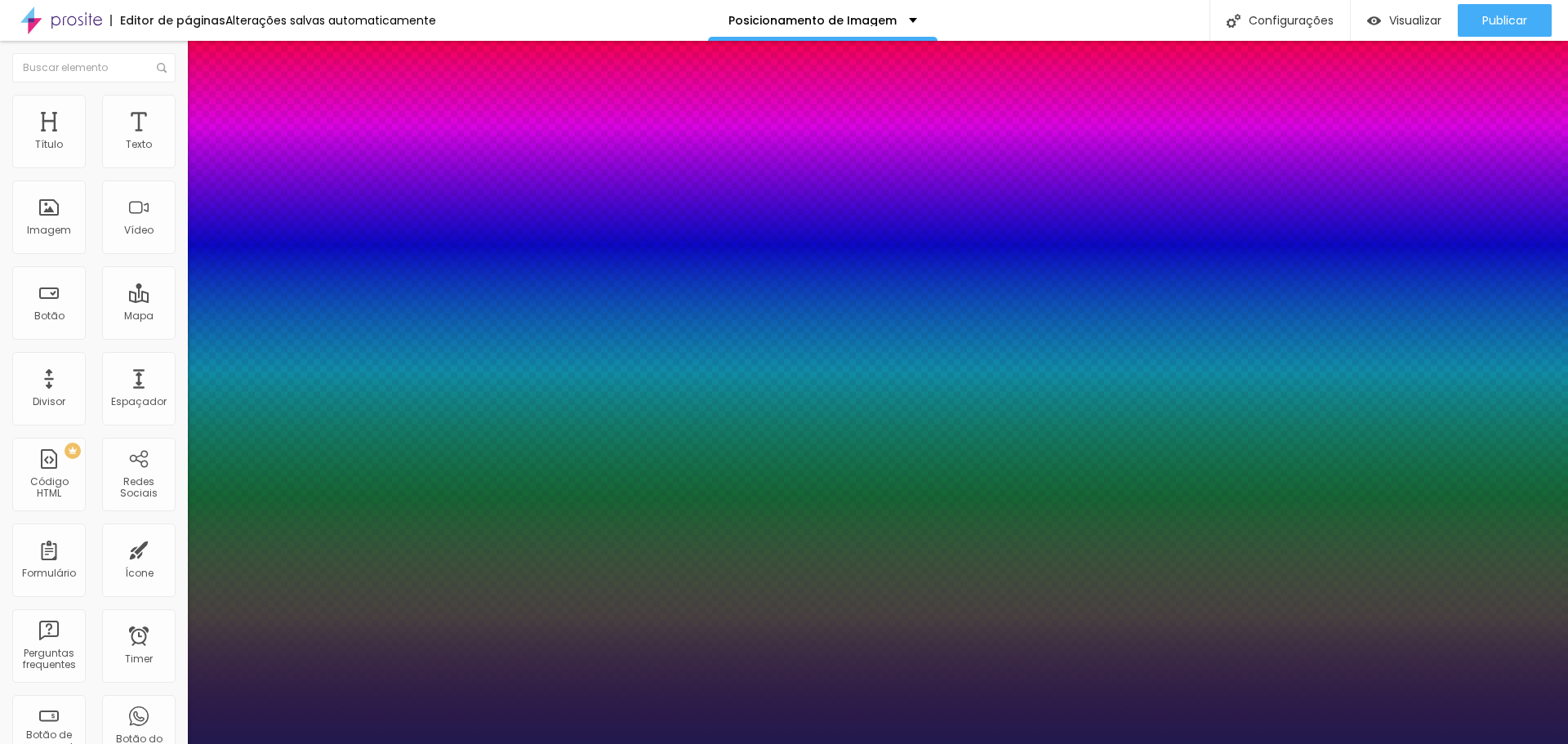
type input "24"
type input "1"
type input "25"
type input "1"
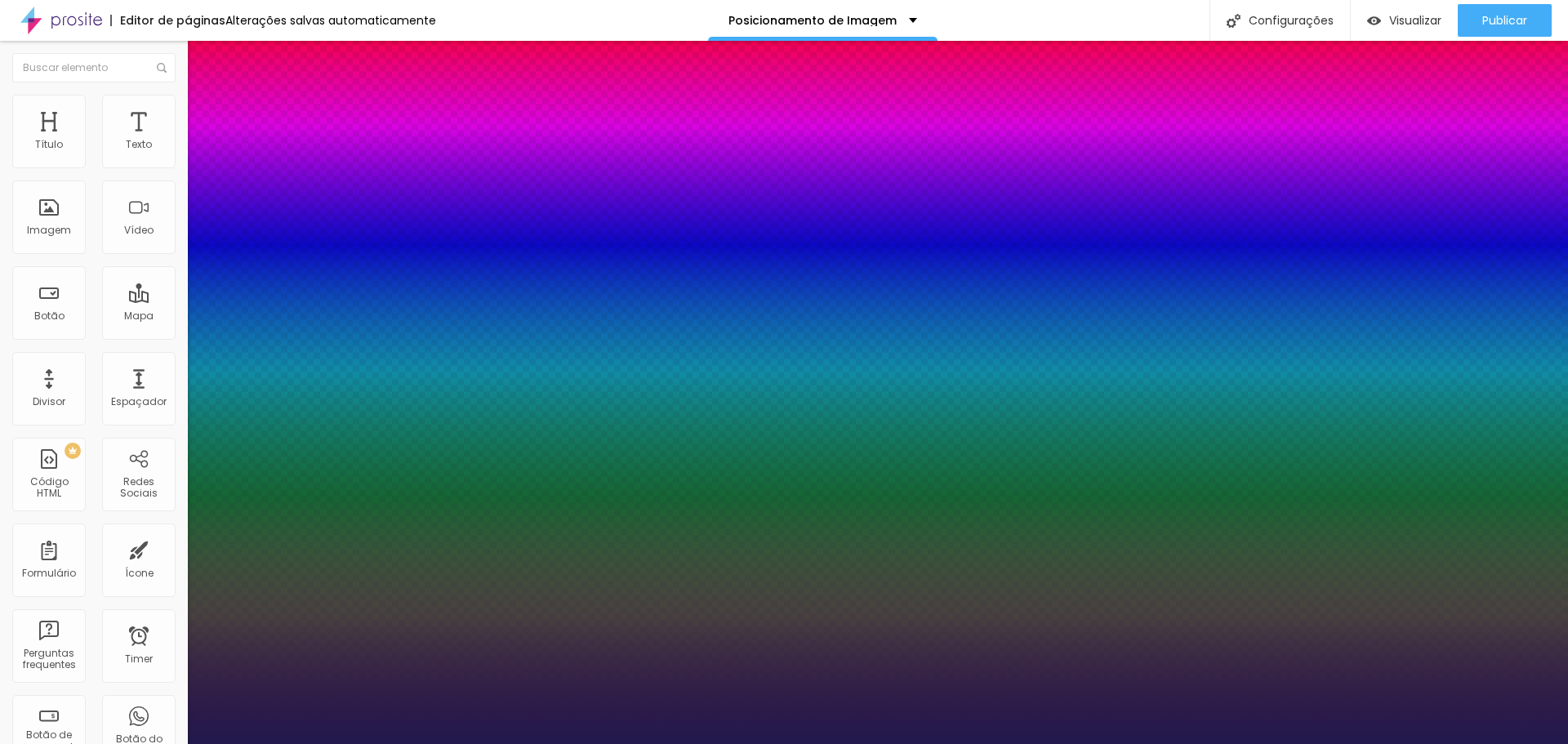
type input "26"
type input "1"
type input "25"
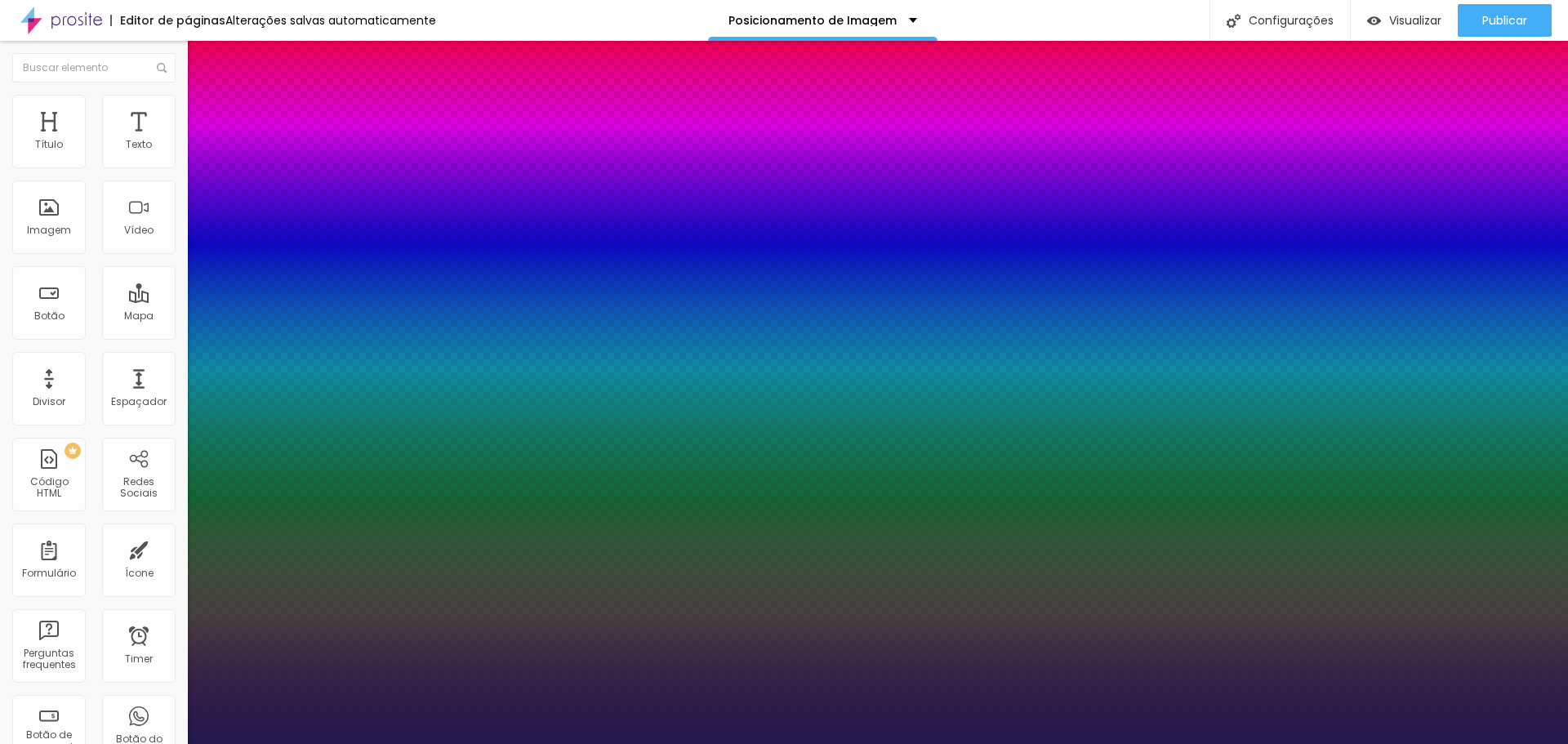
type input "1"
drag, startPoint x: 221, startPoint y: 278, endPoint x: 232, endPoint y: 278, distance: 11.0
type input "25"
type input "1"
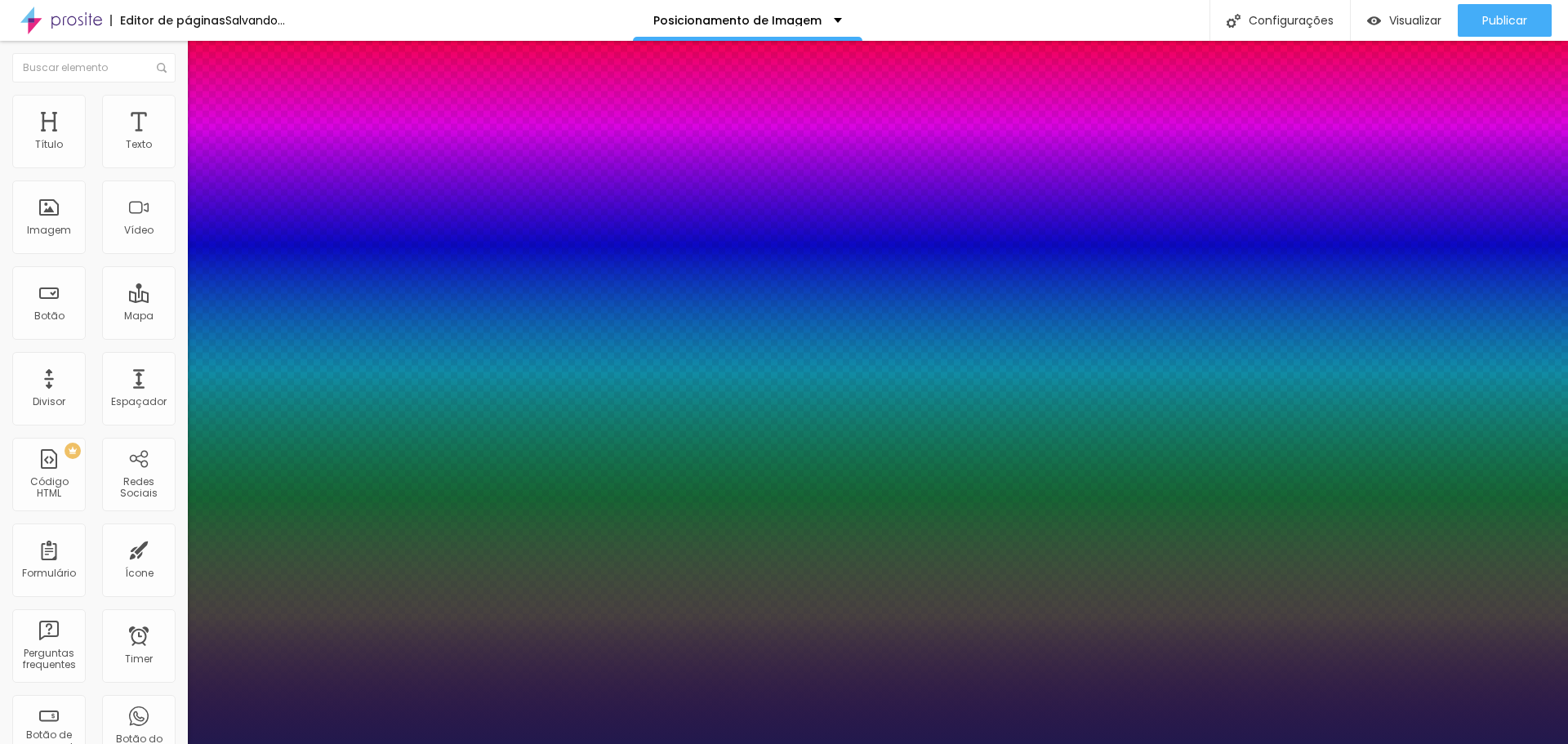
click at [803, 743] on div at bounding box center [784, 744] width 1568 height 0
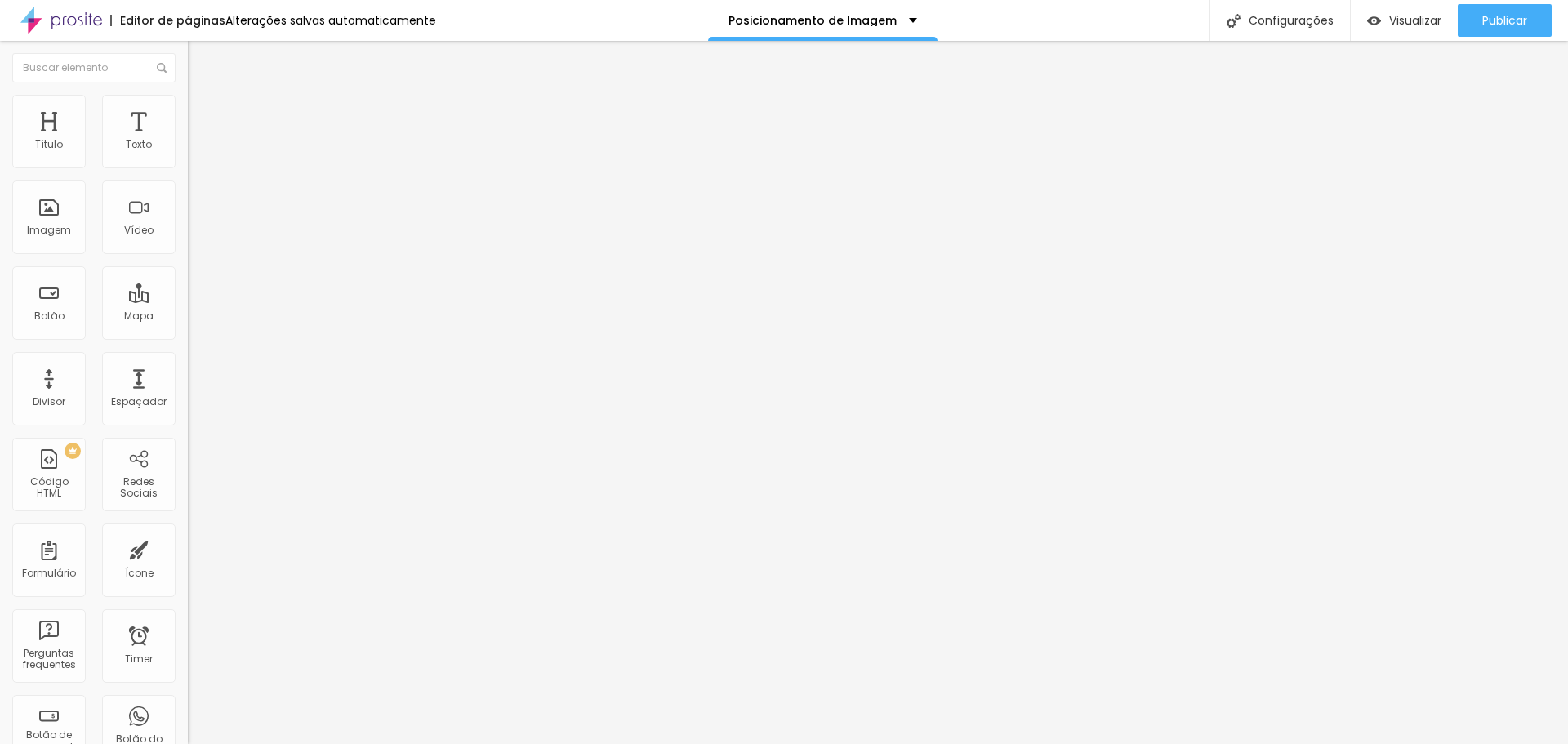
click at [195, 237] on icon "button" at bounding box center [200, 232] width 10 height 10
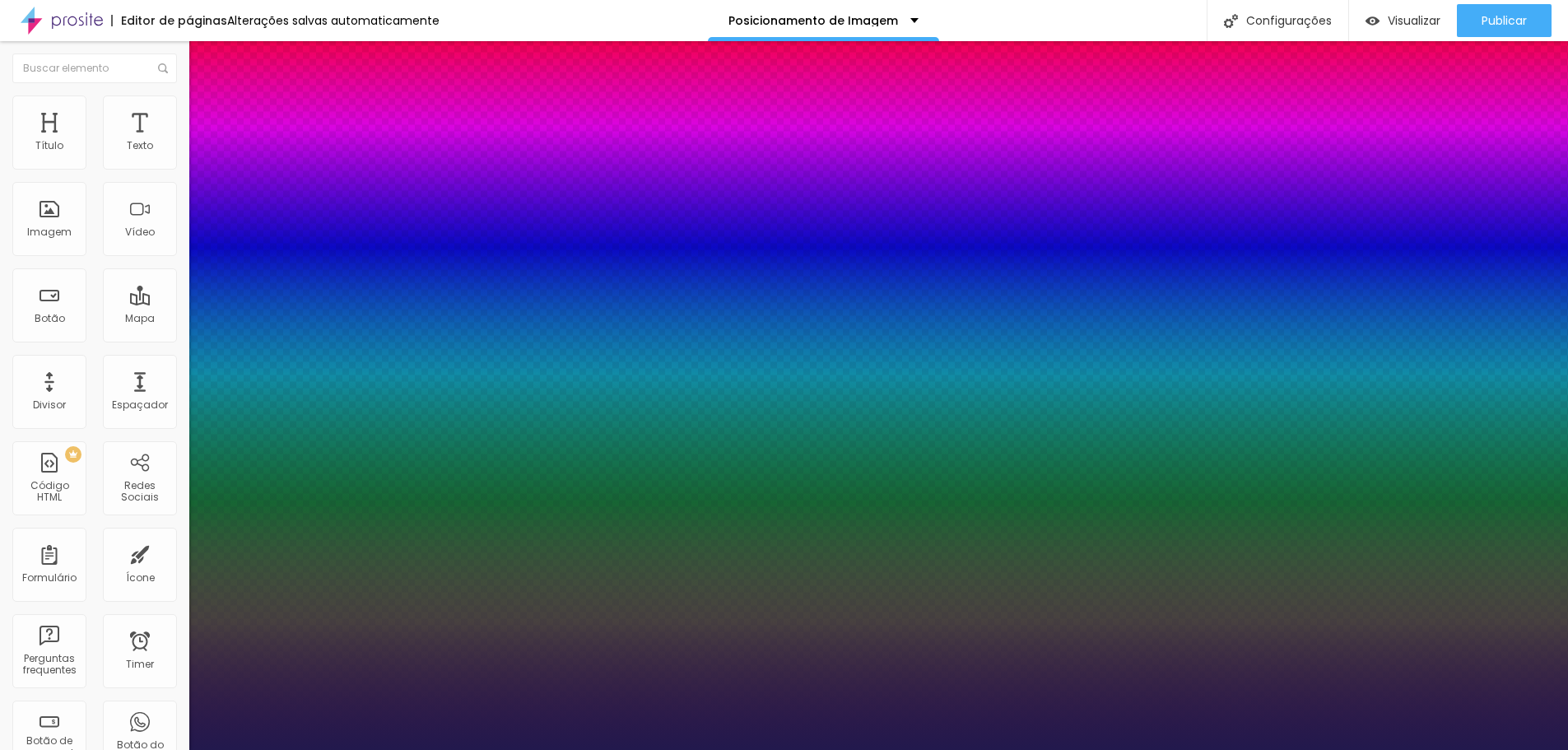
type input "1"
select select "Chivo"
type input "1"
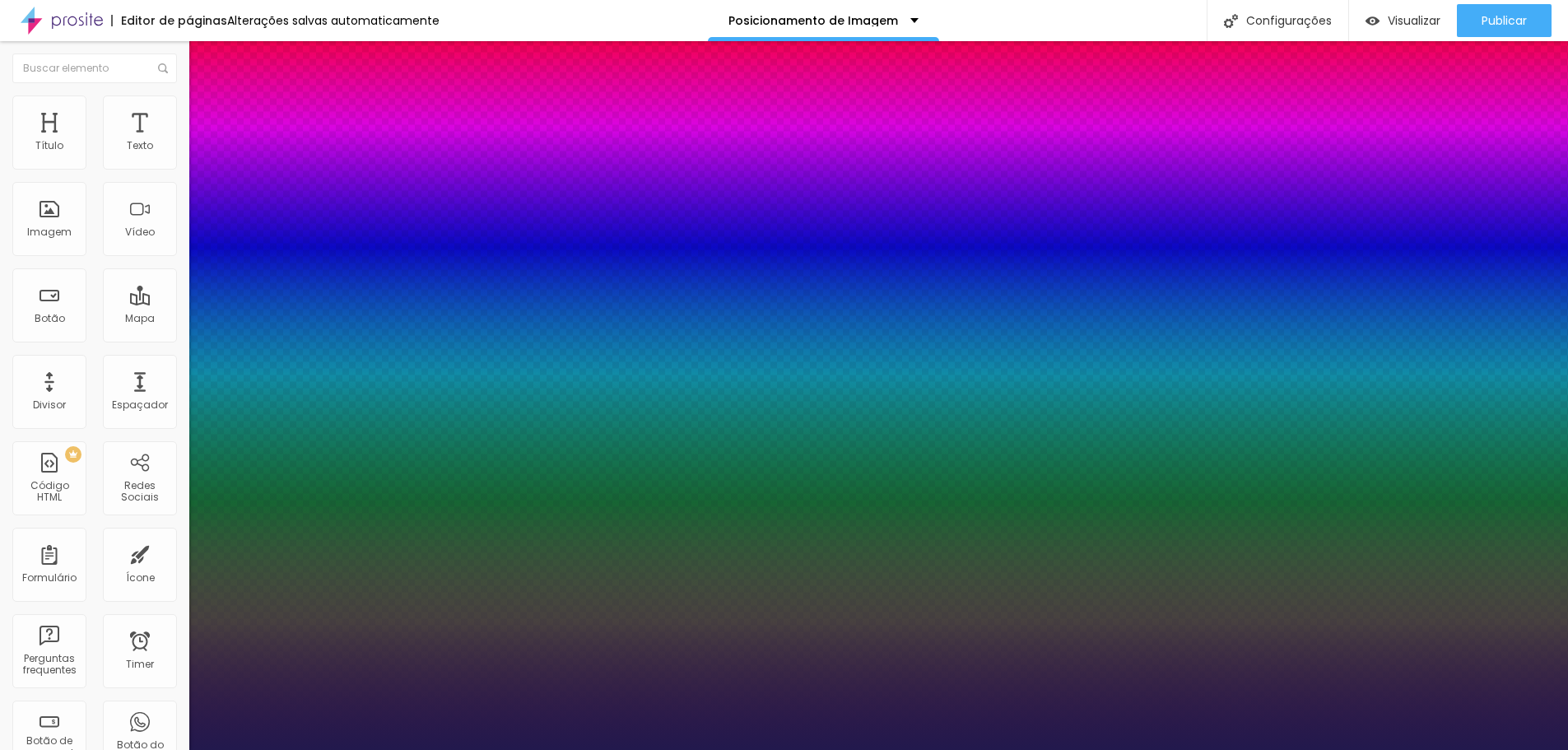
type input "16"
type input "1"
type input "20"
type input "1"
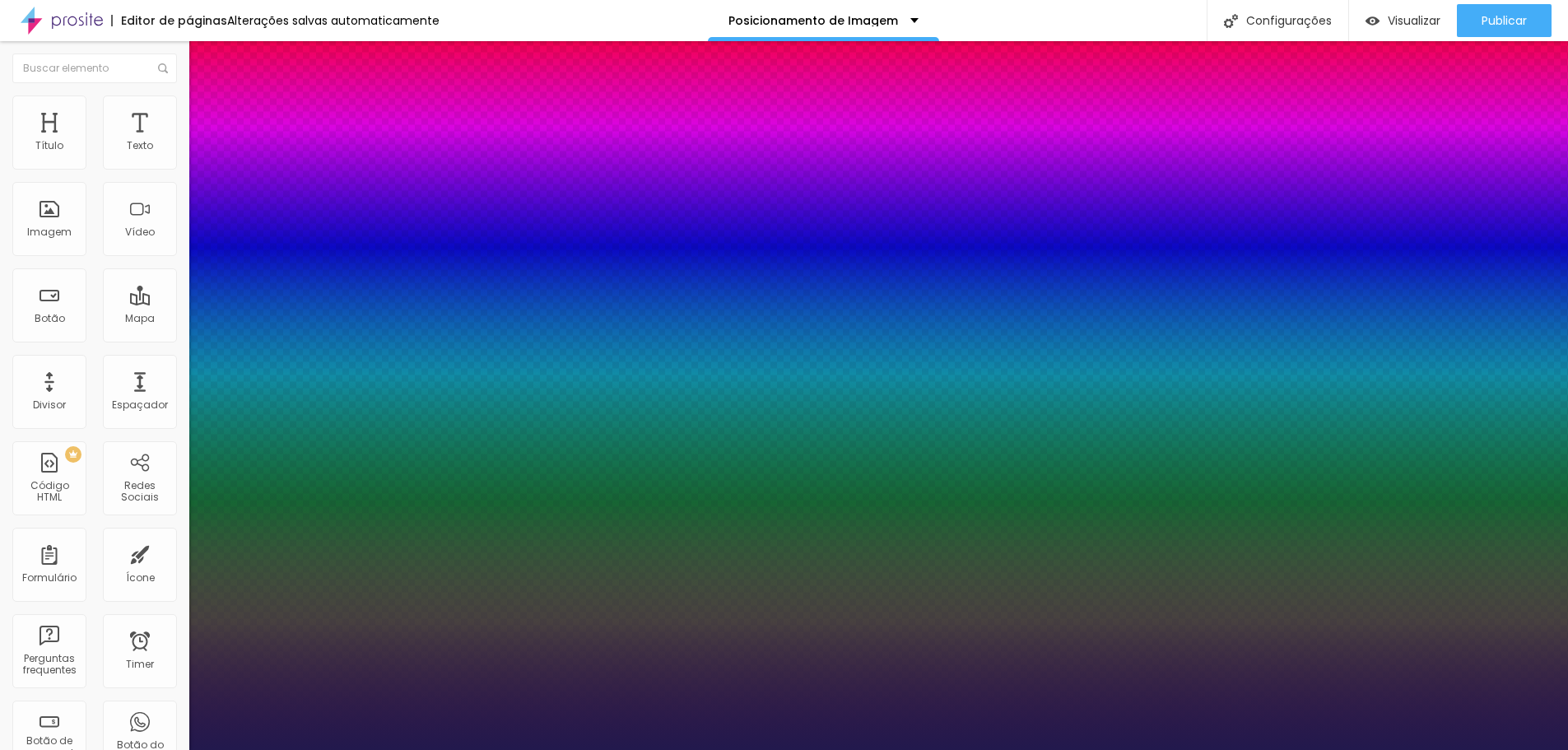
type input "22"
type input "1"
type input "23"
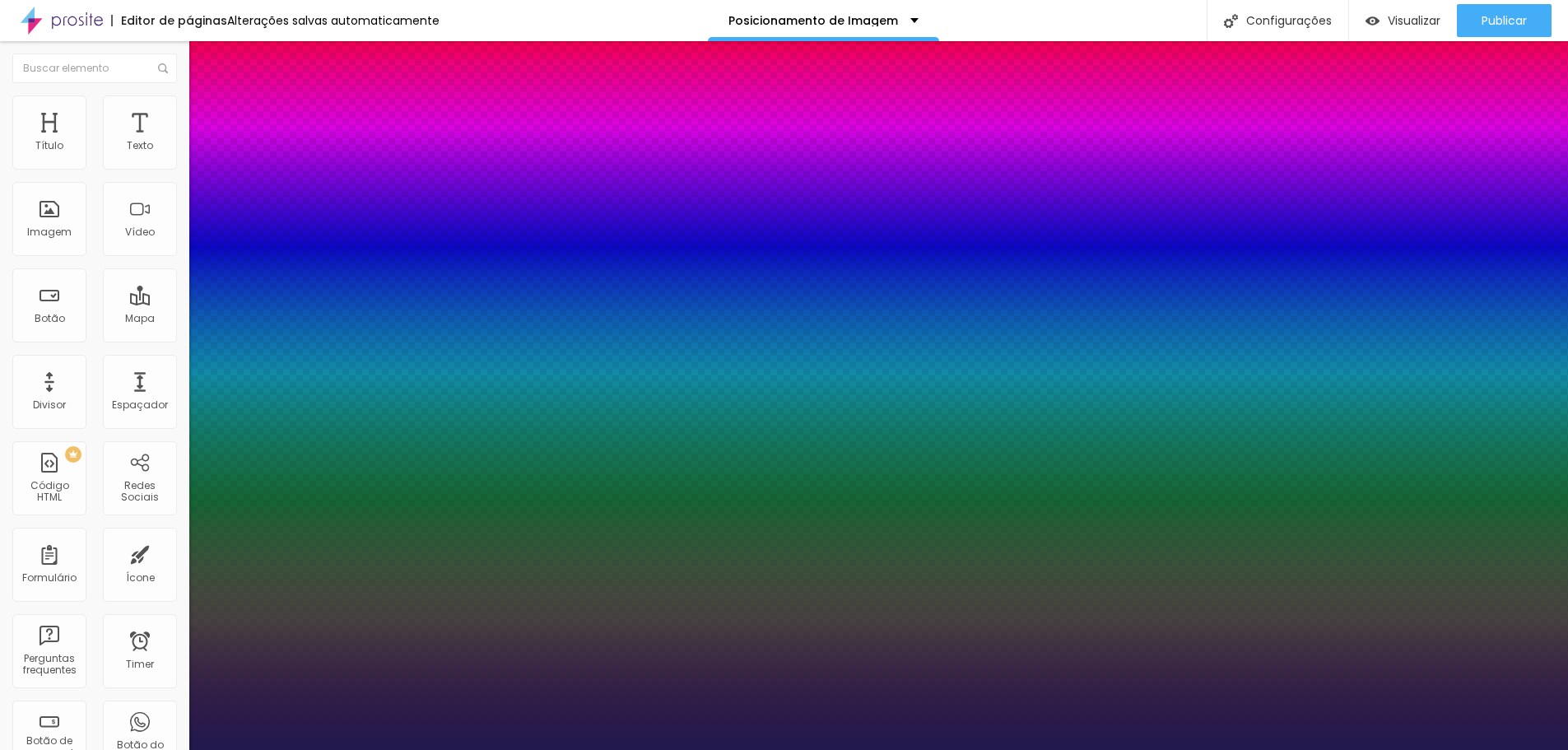
type input "1"
type input "24"
type input "1"
type input "26"
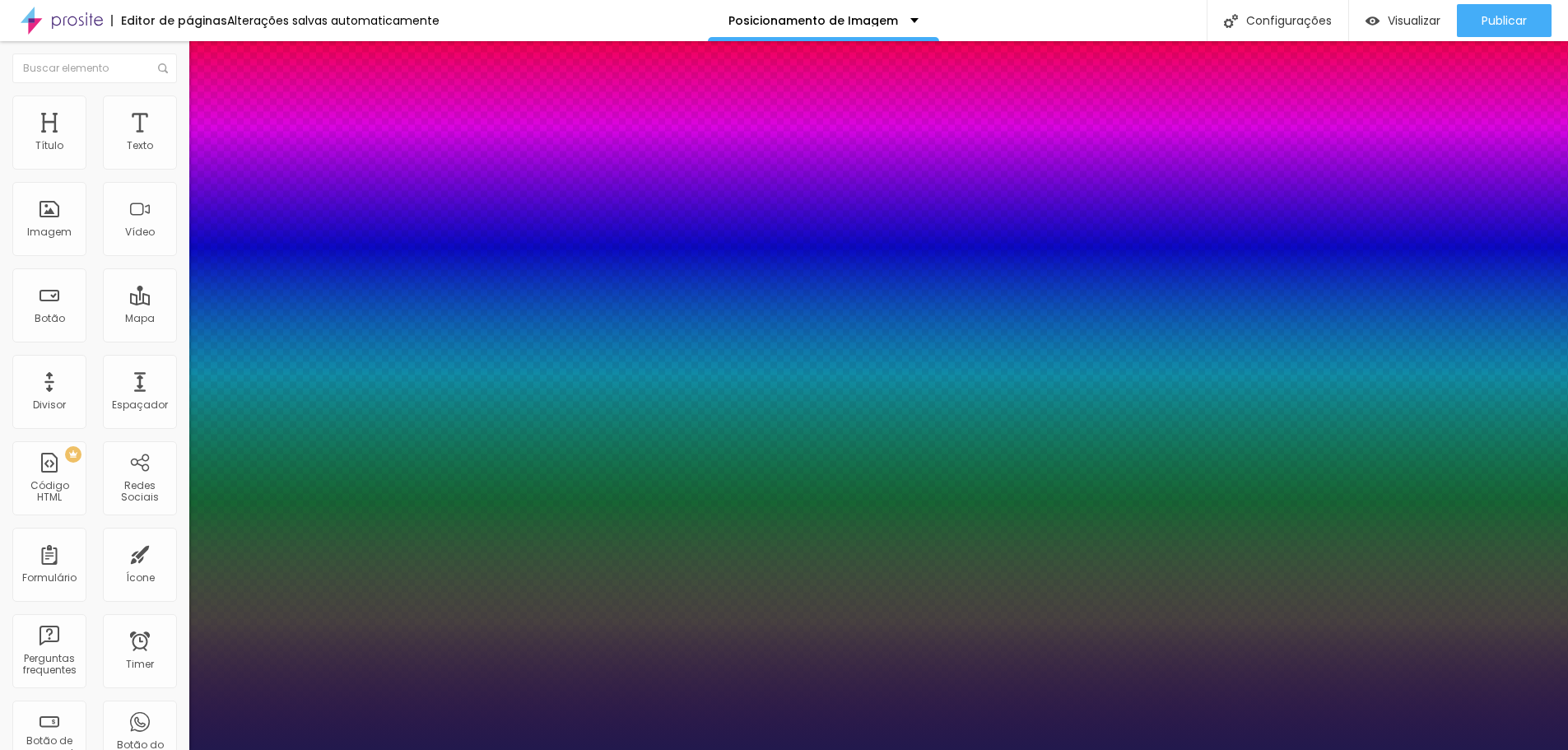
type input "26"
type input "1"
type input "27"
type input "1"
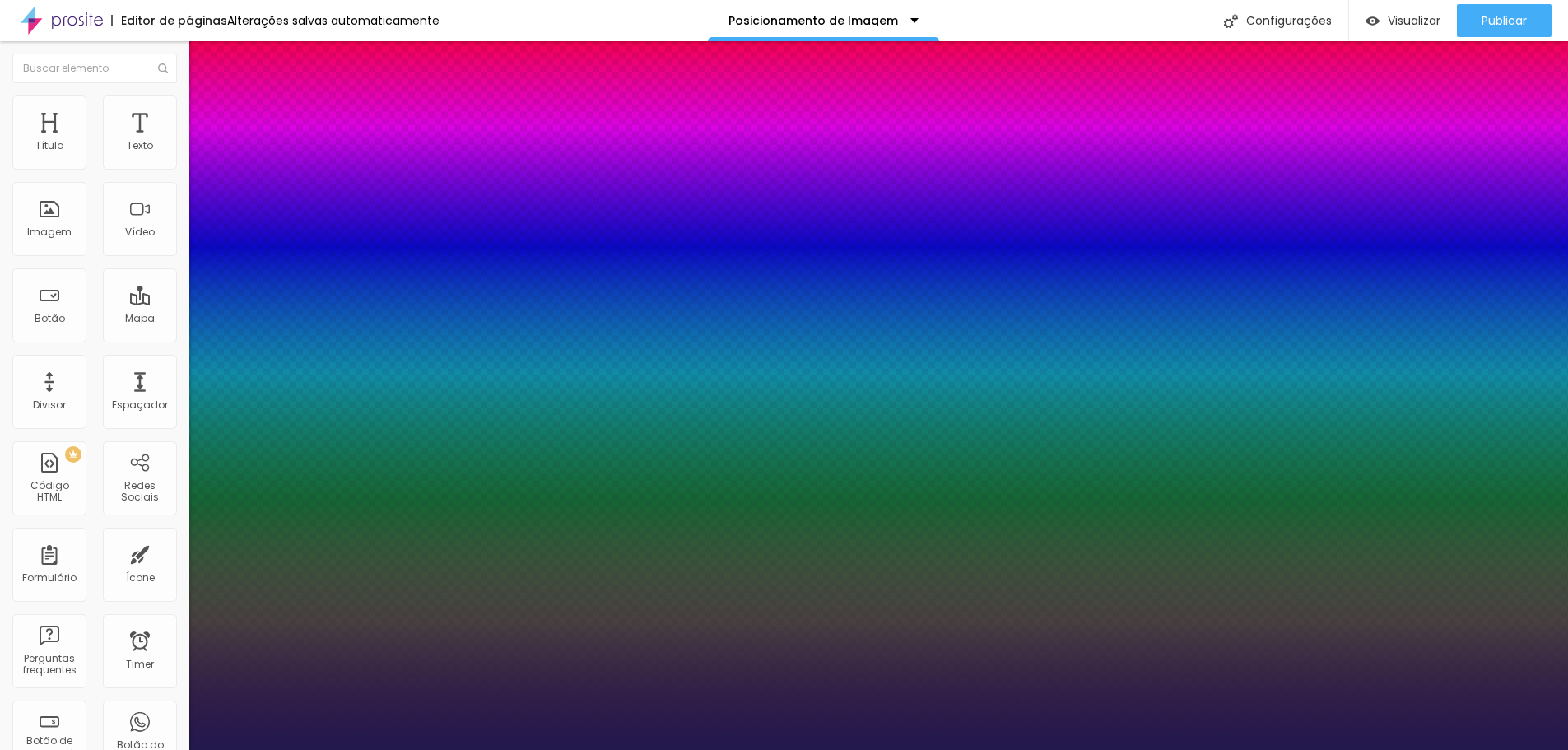
type input "29"
type input "1"
type input "30"
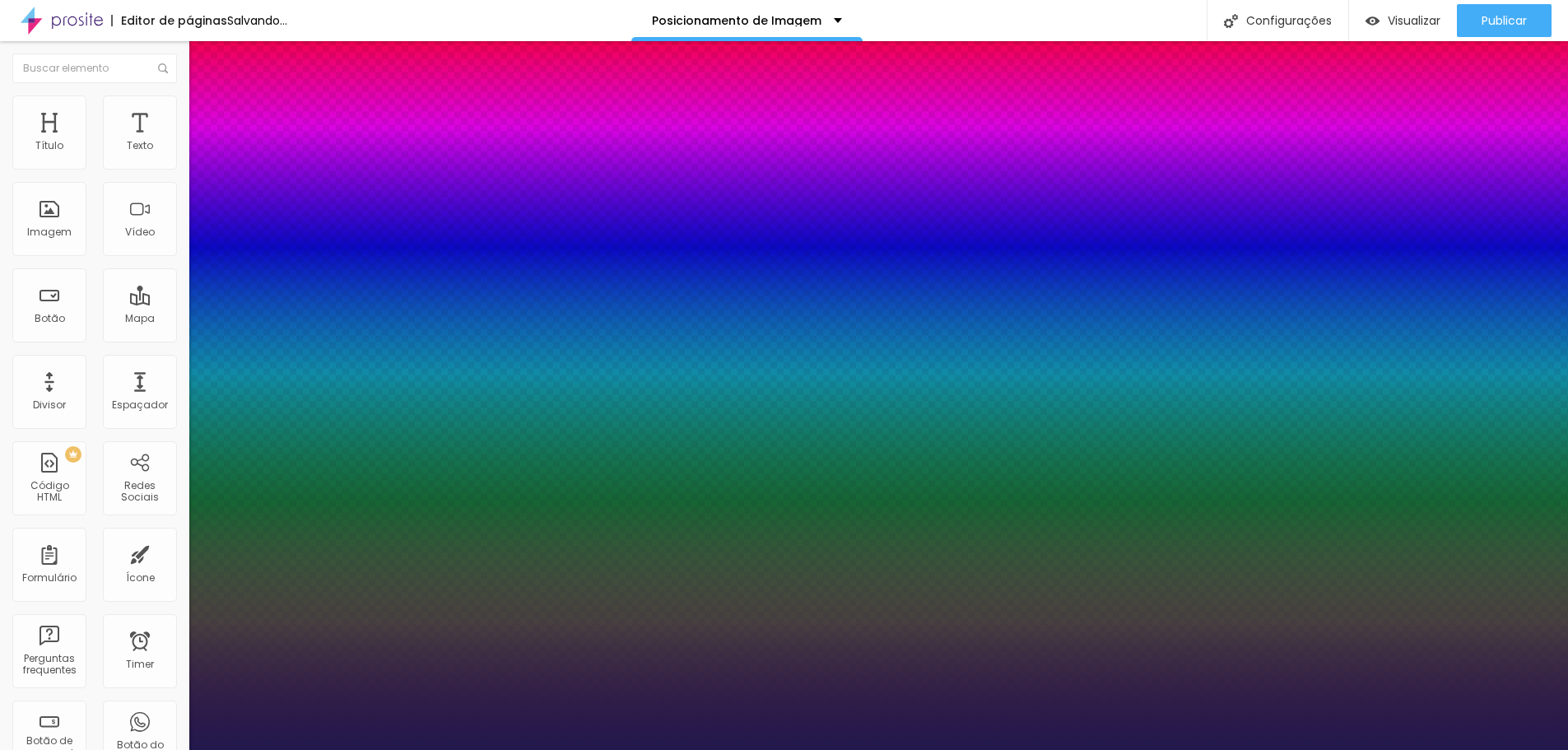
type input "1"
type input "35"
type input "1"
type input "37"
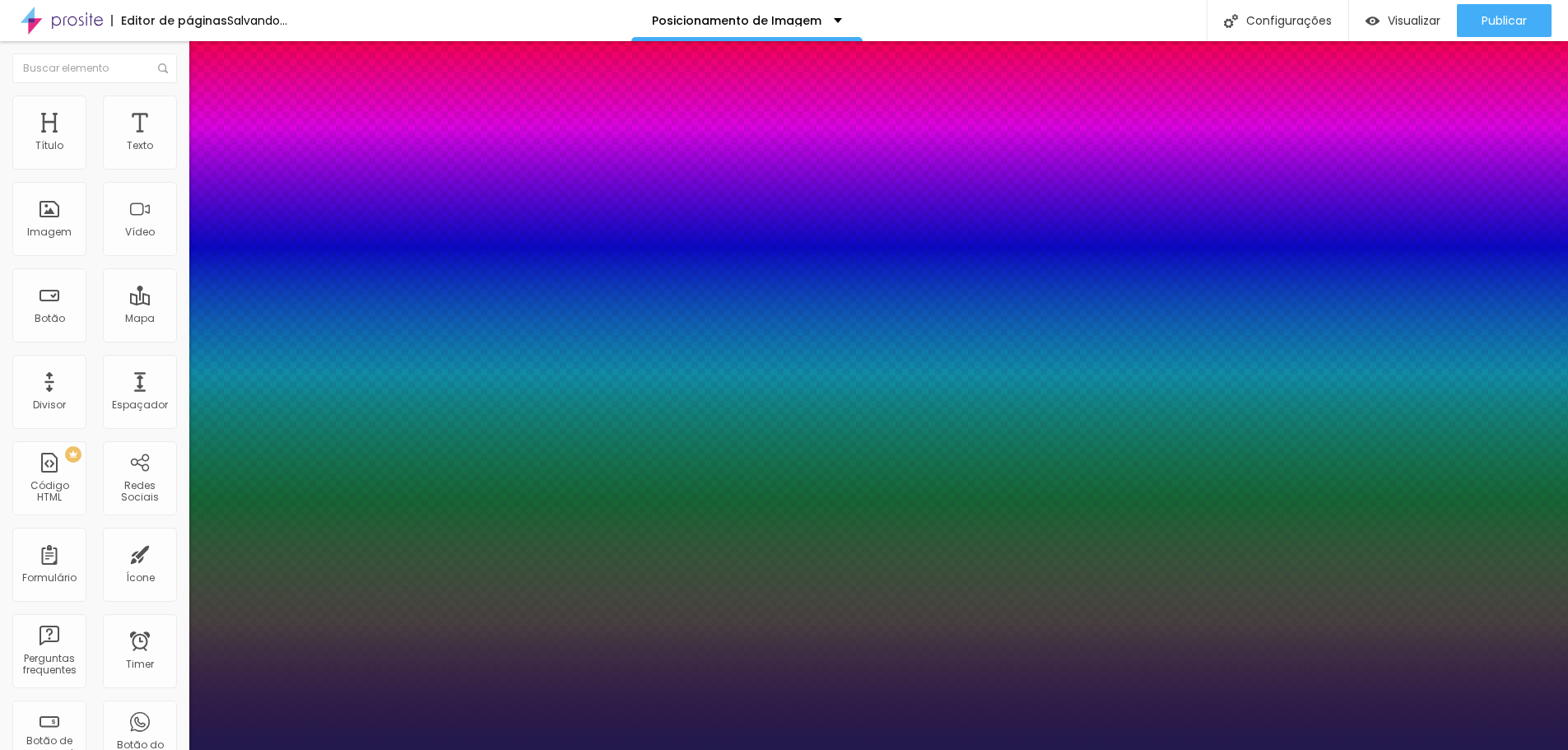
type input "37"
type input "1"
drag, startPoint x: 223, startPoint y: 462, endPoint x: 248, endPoint y: 467, distance: 25.5
type input "37"
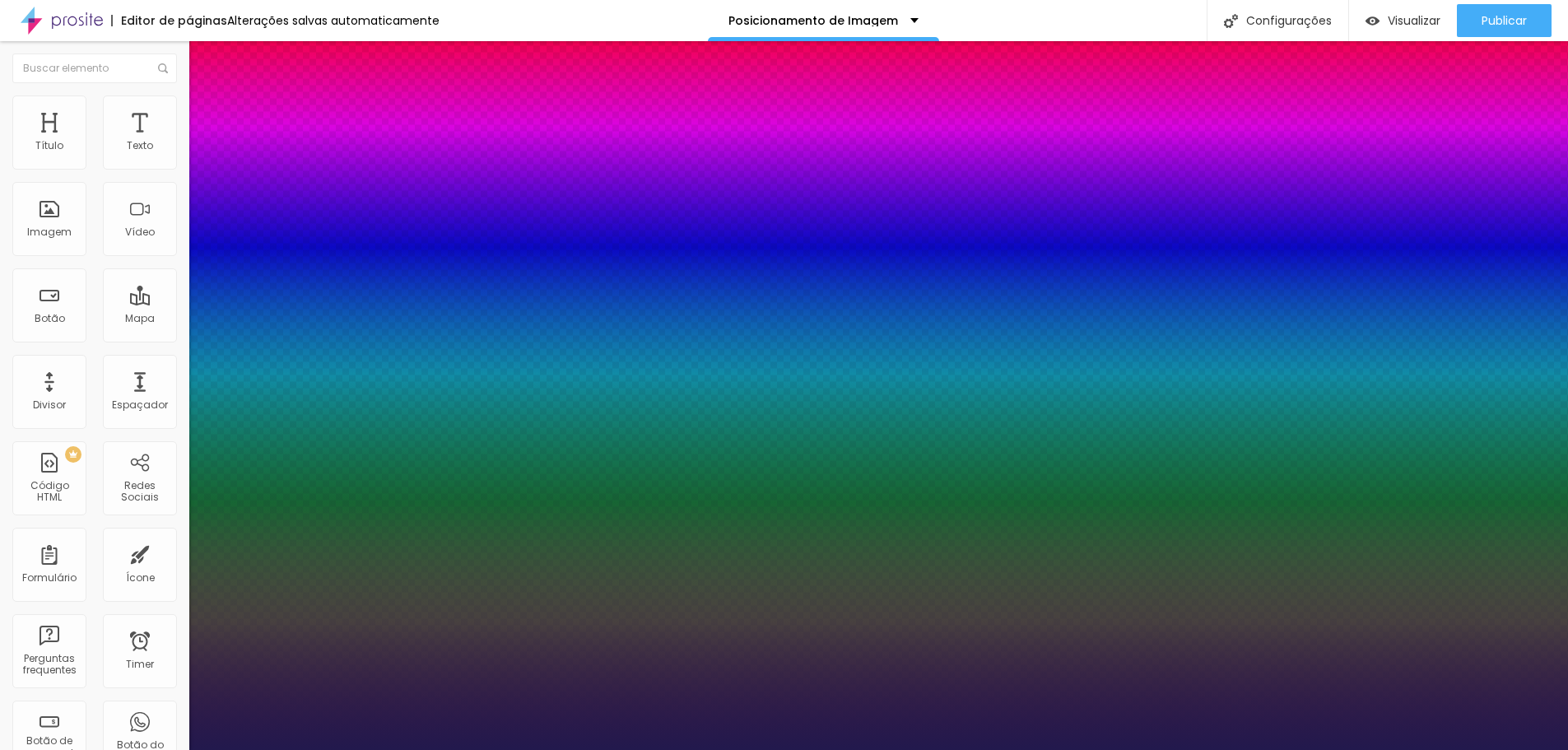
click at [767, 749] on div at bounding box center [784, 750] width 1568 height 0
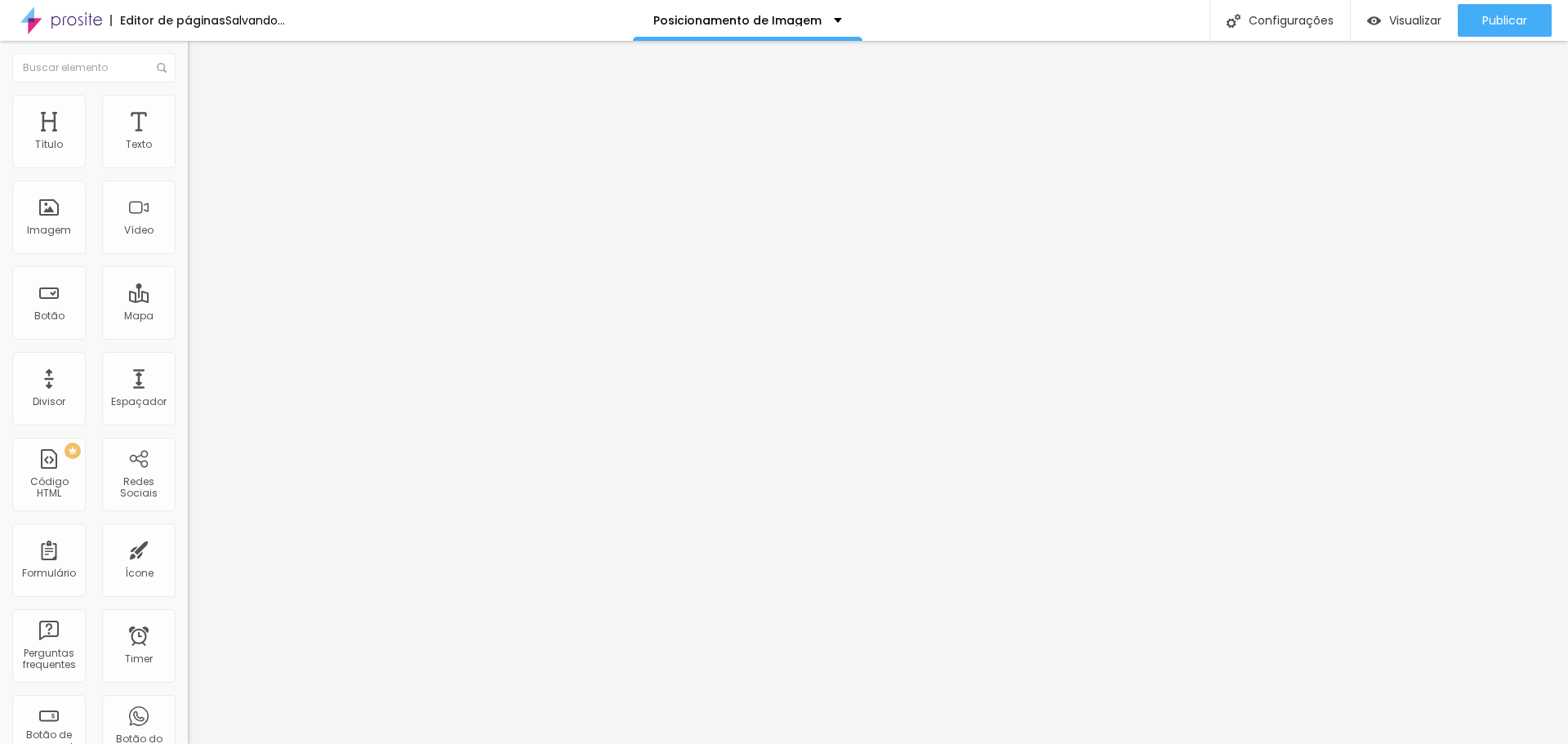
click at [188, 242] on button "button" at bounding box center [199, 233] width 23 height 17
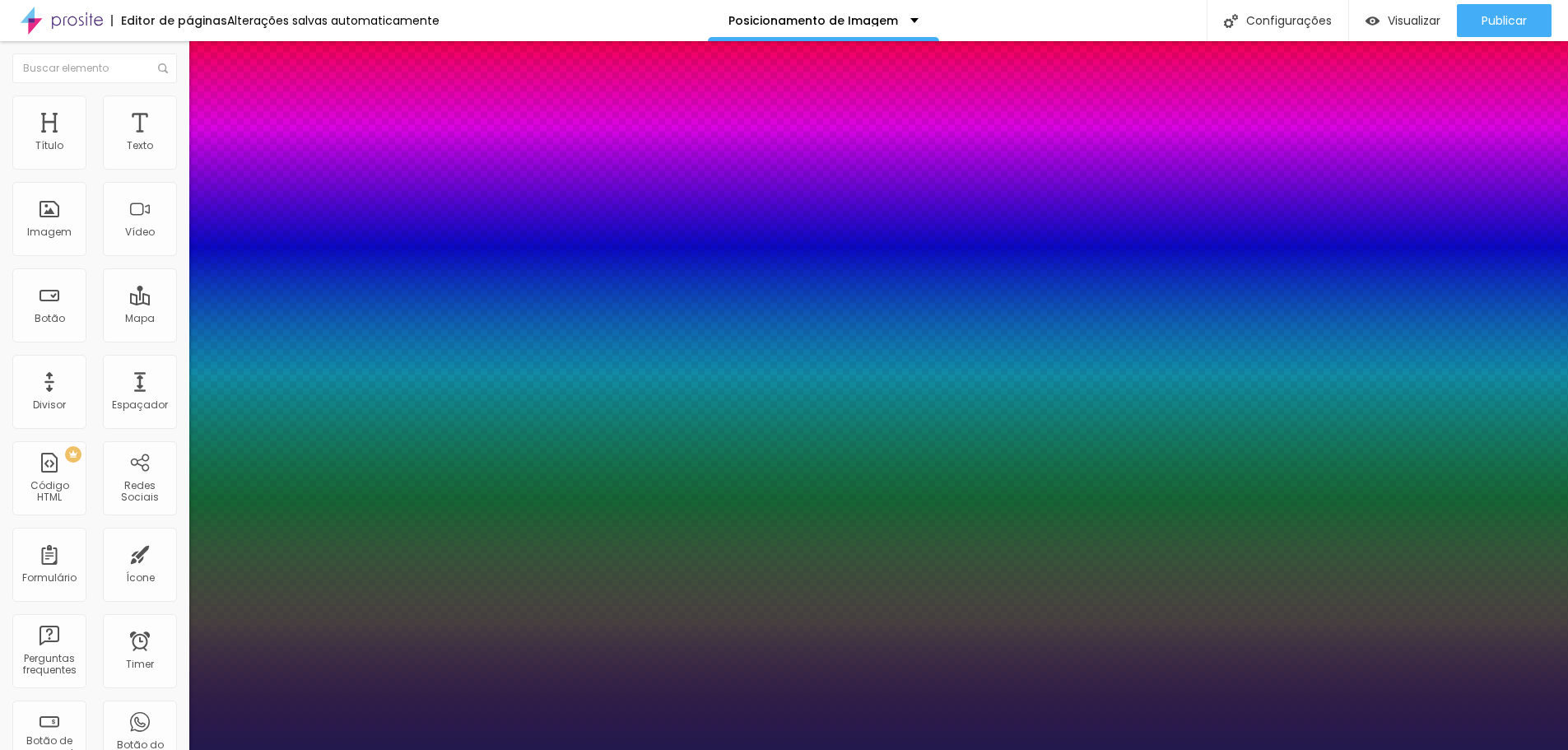
type input "1"
select select "Chivo"
type input "1"
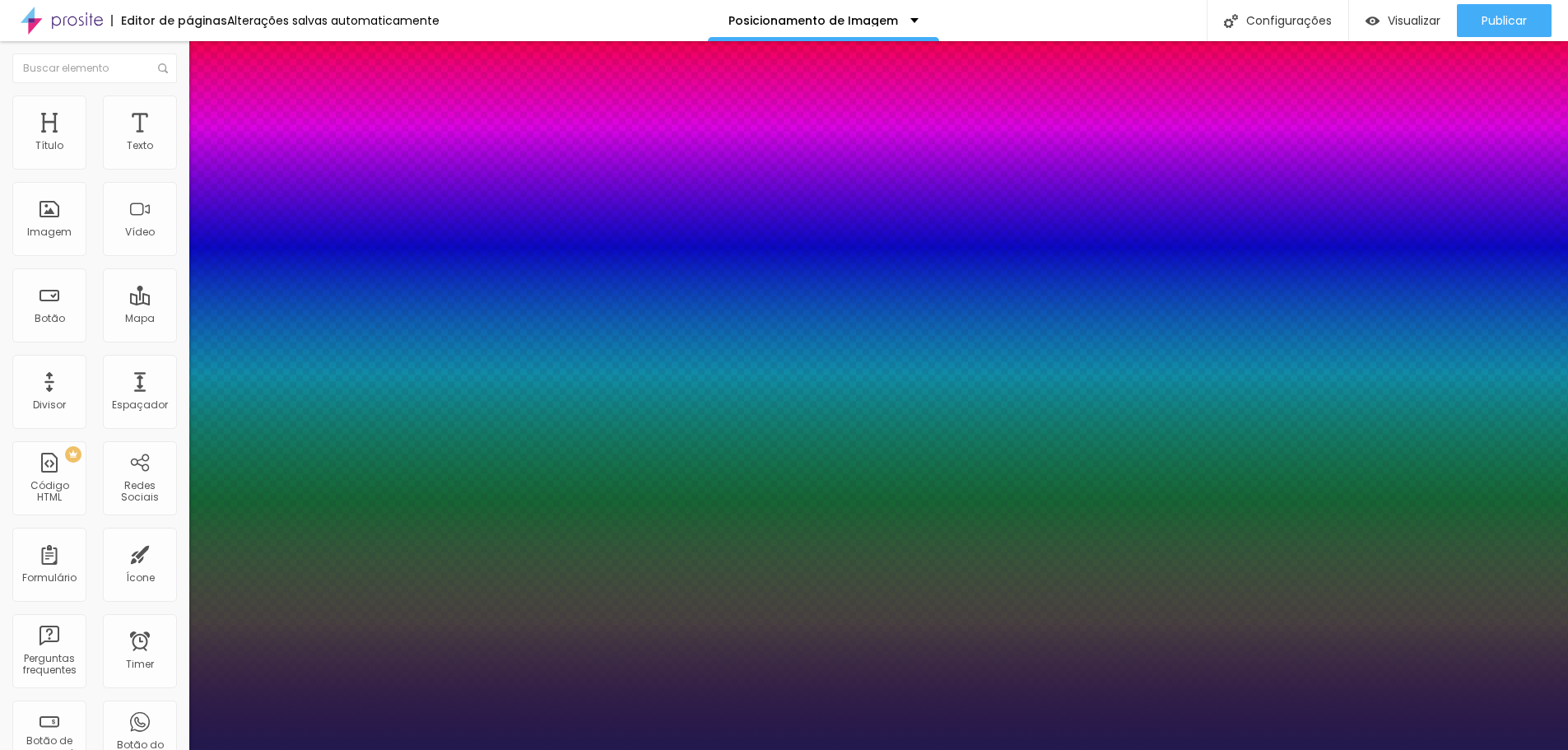
type input "13"
type input "1"
type input "14"
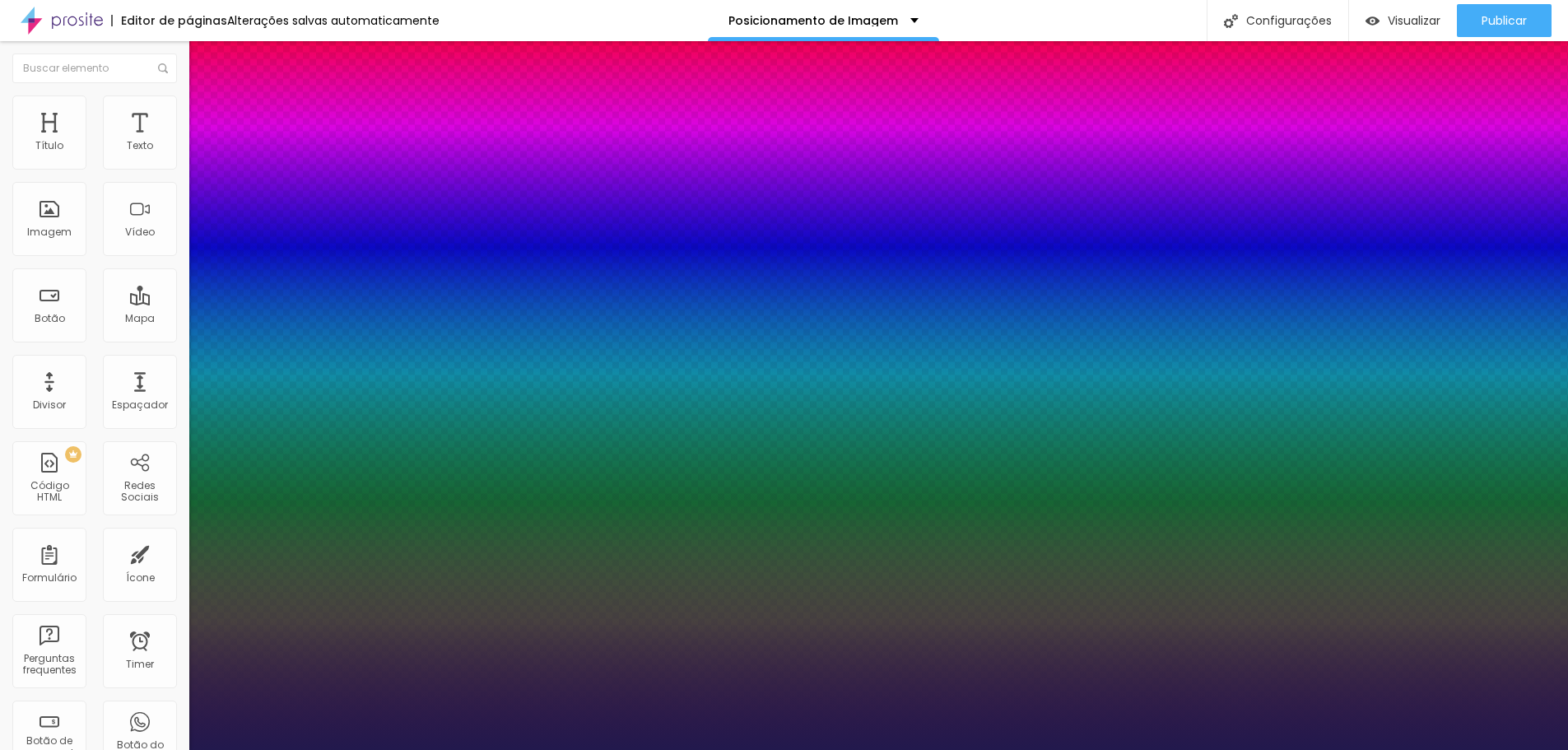
type input "1"
type input "16"
type input "1"
type input "17"
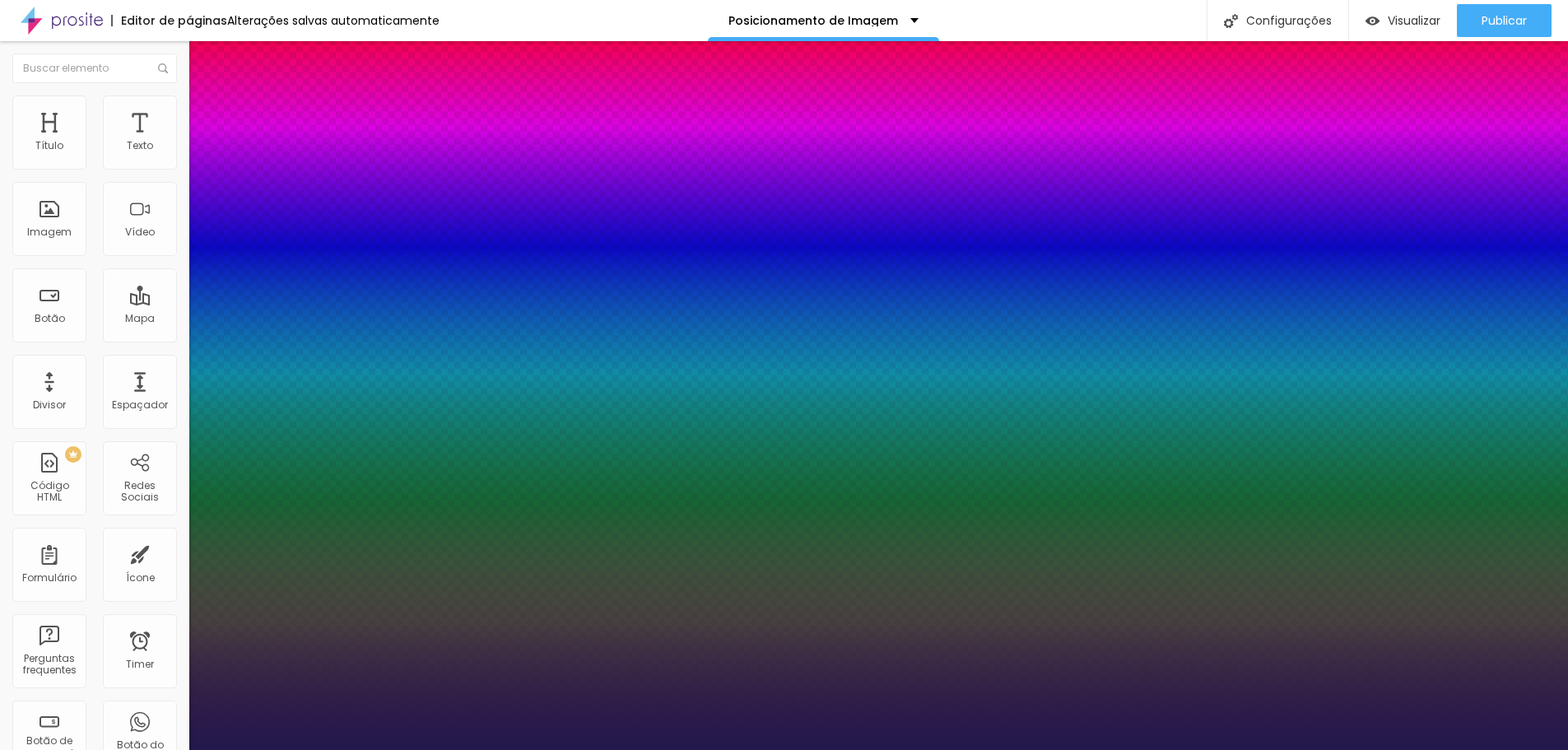
type input "17"
type input "1"
type input "18"
type input "1"
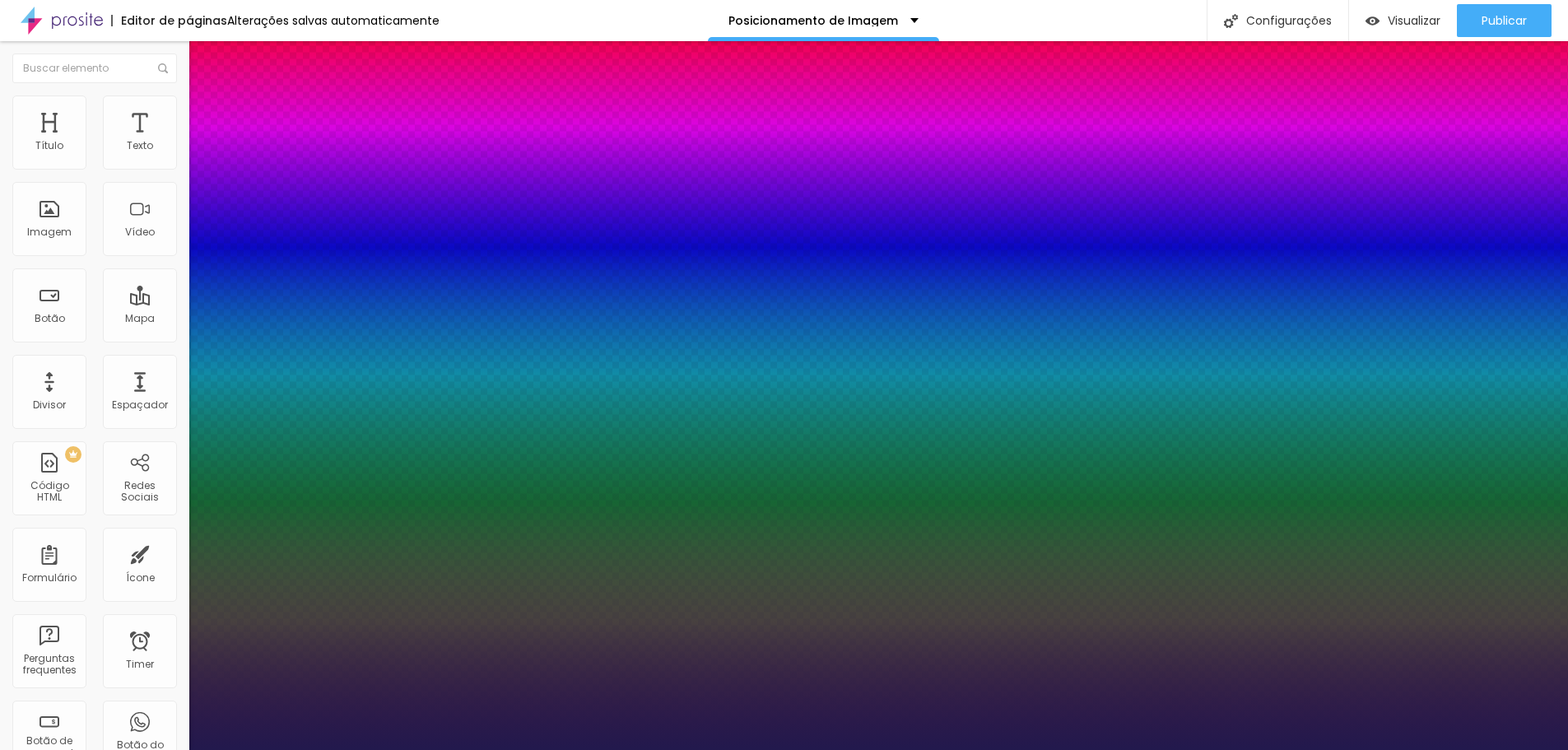
type input "20"
type input "1"
type input "22"
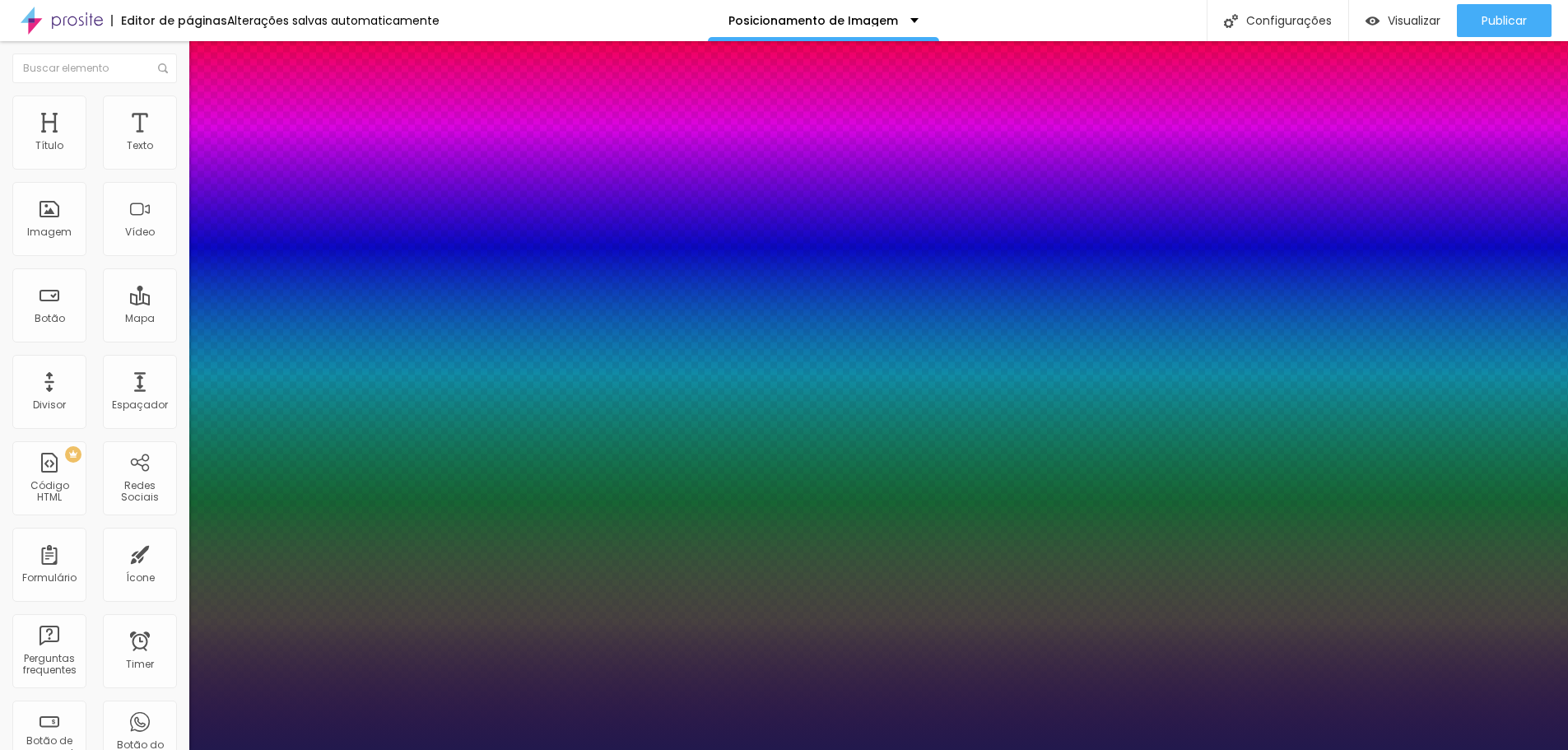
type input "1"
type input "23"
type input "1"
type input "24"
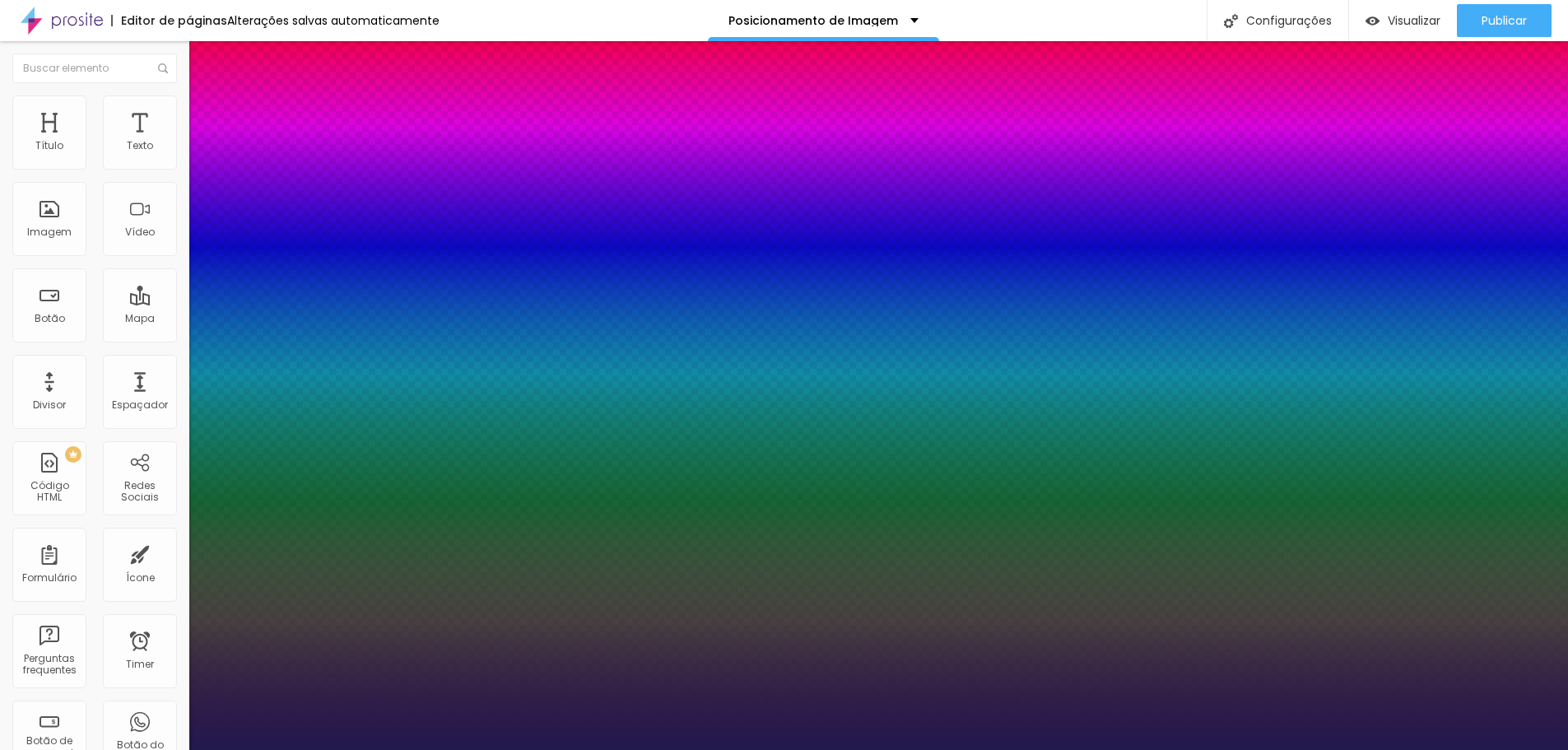
type input "24"
type input "1"
type input "26"
type input "1"
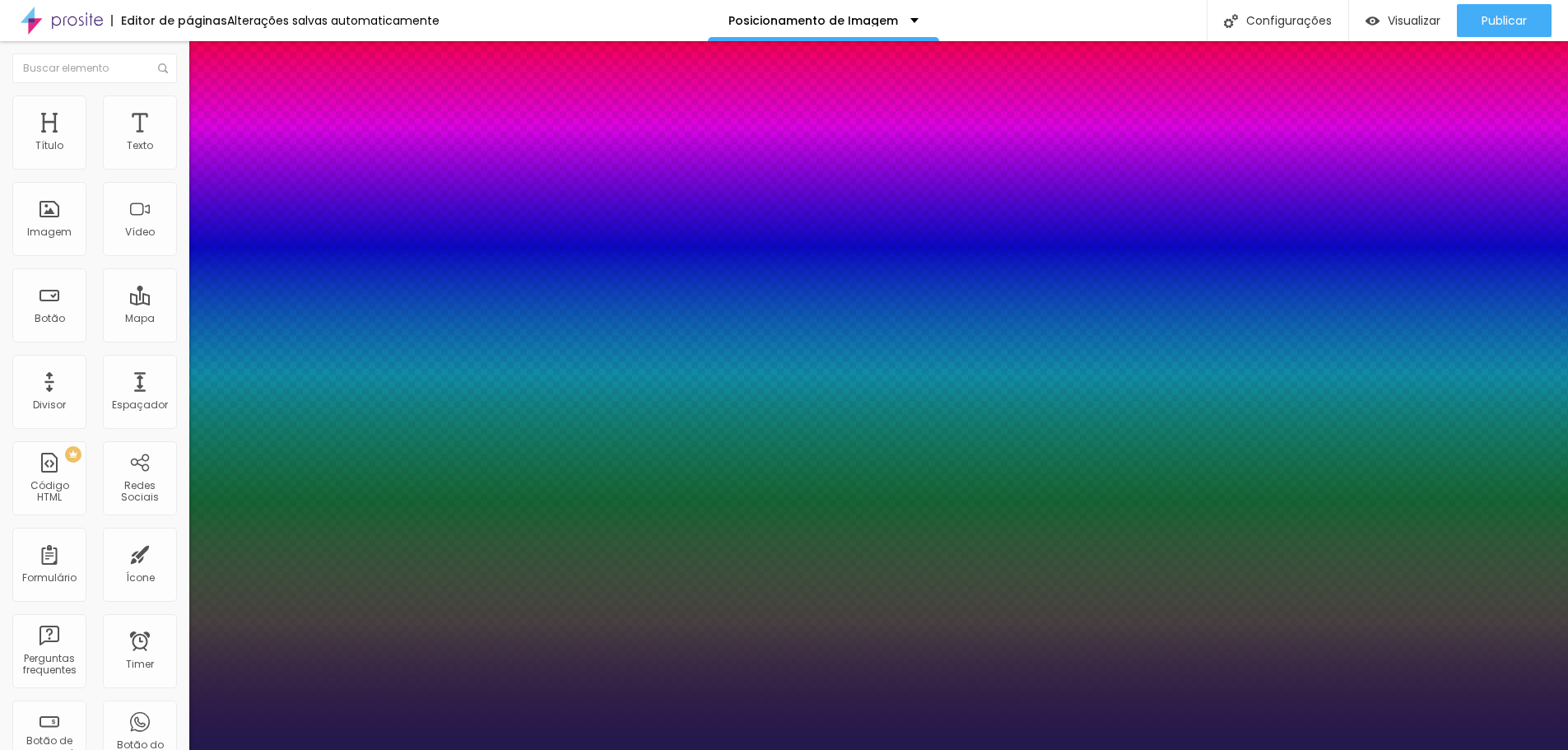
type input "27"
type input "1"
type input "28"
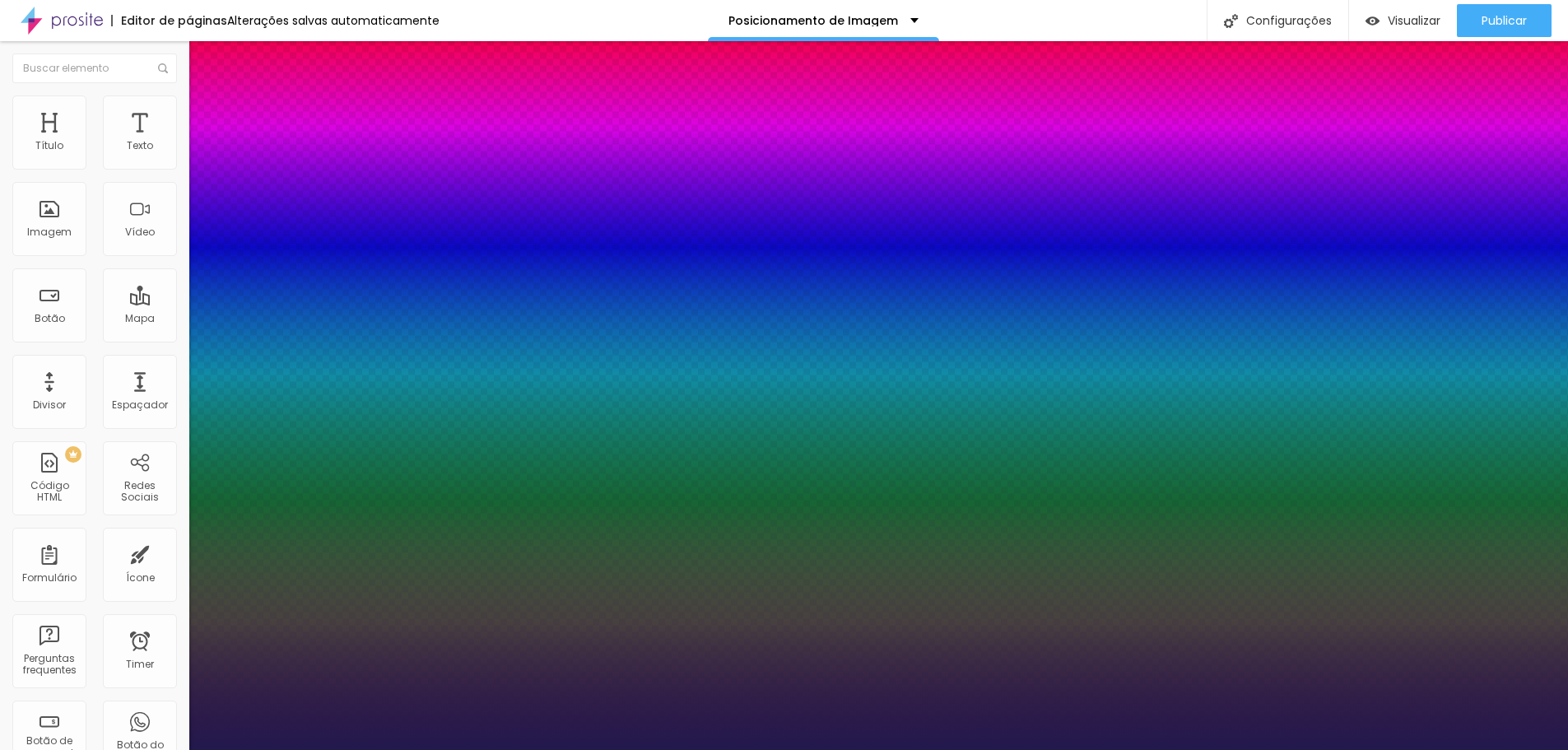
type input "1"
type input "33"
type input "1"
type input "32"
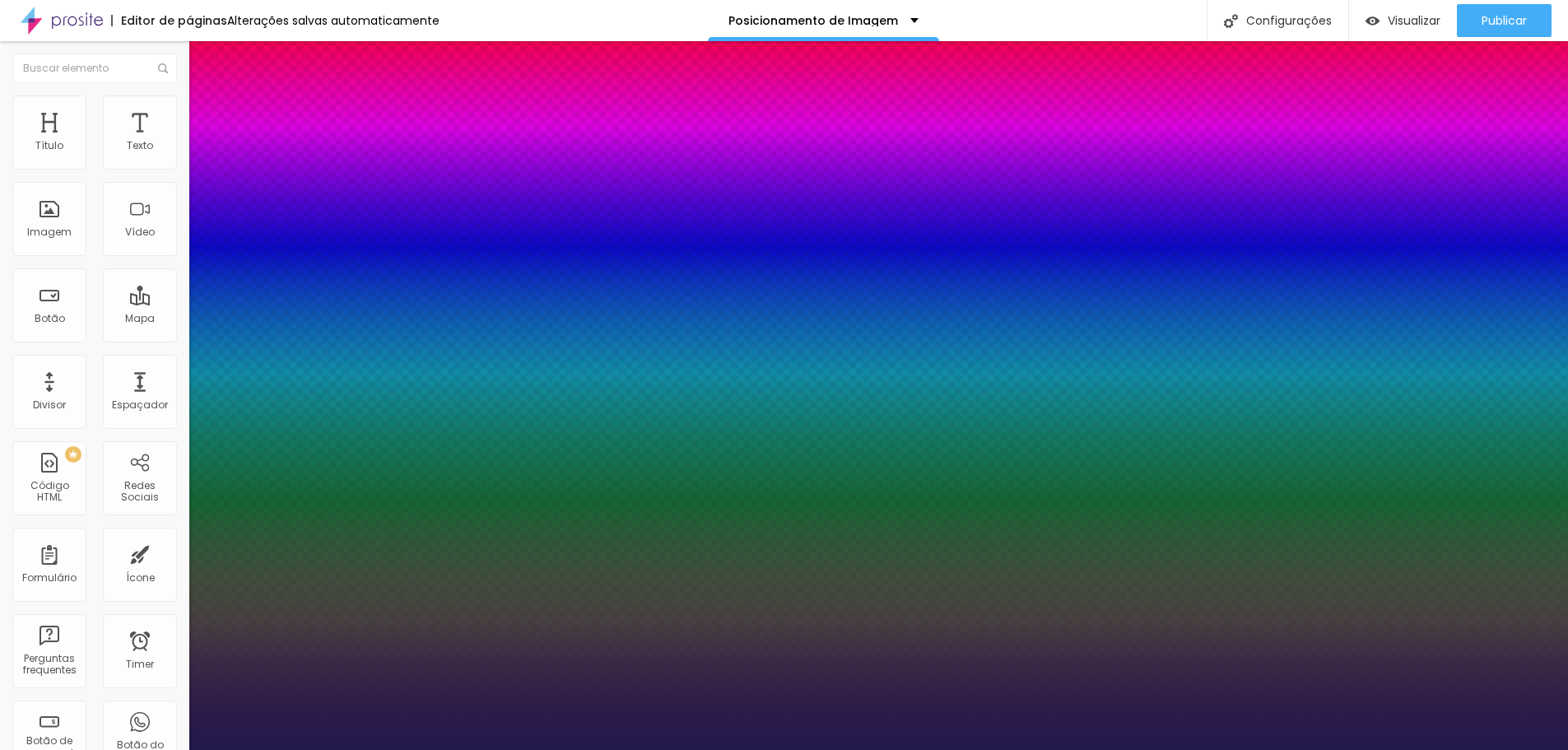
type input "32"
type input "1"
type input "31"
type input "1"
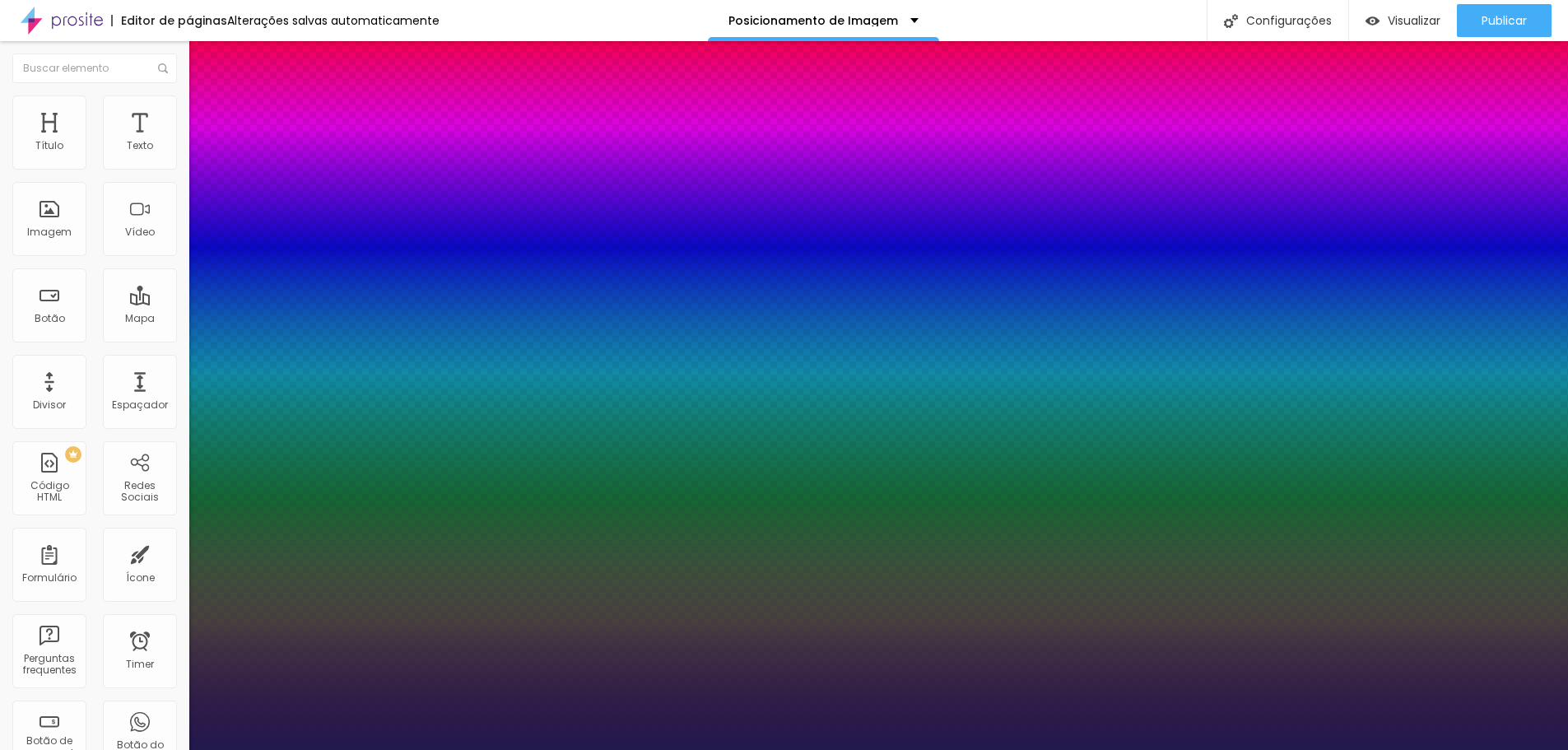
type input "30"
type input "1"
type input "31"
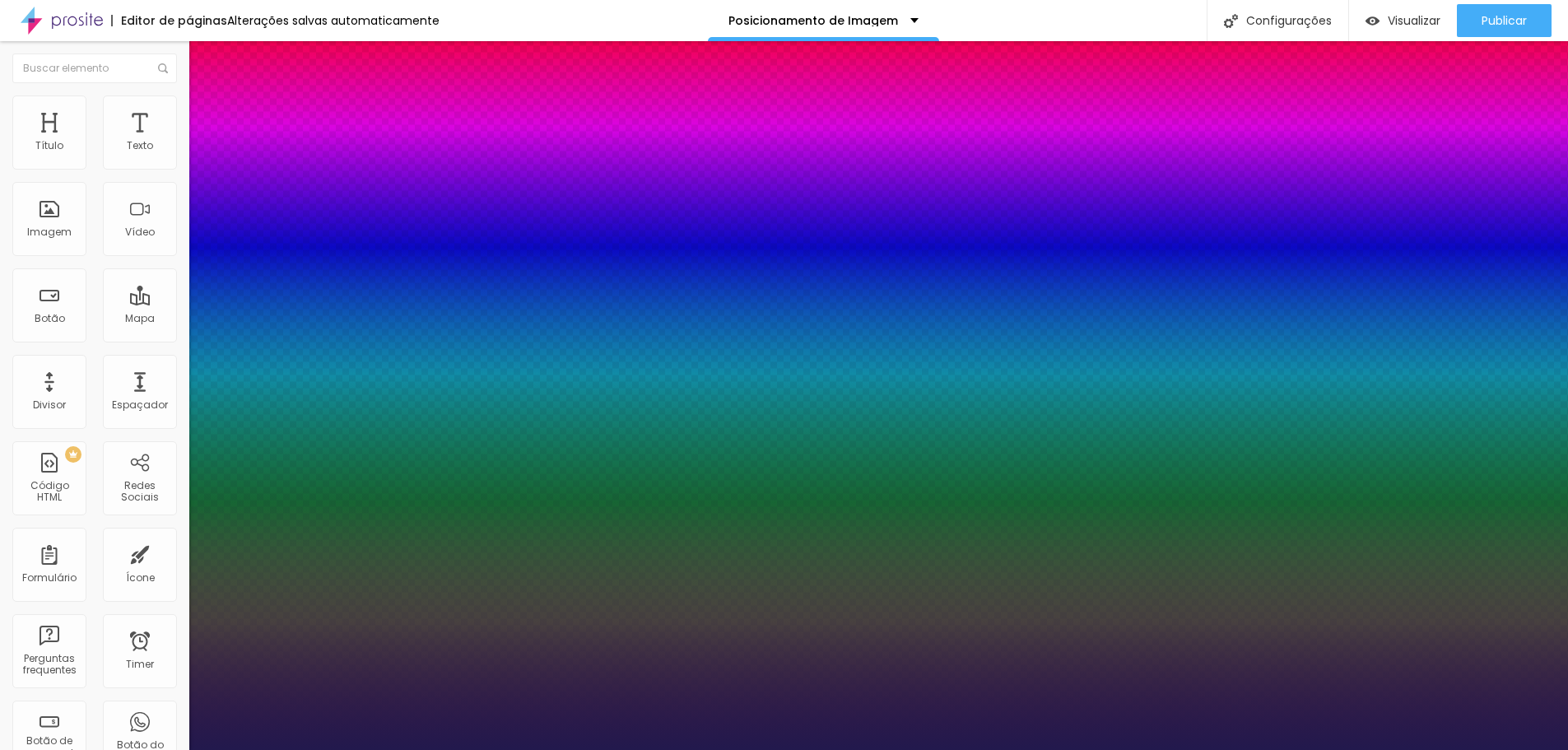
type input "1"
type input "32"
type input "1"
type input "31"
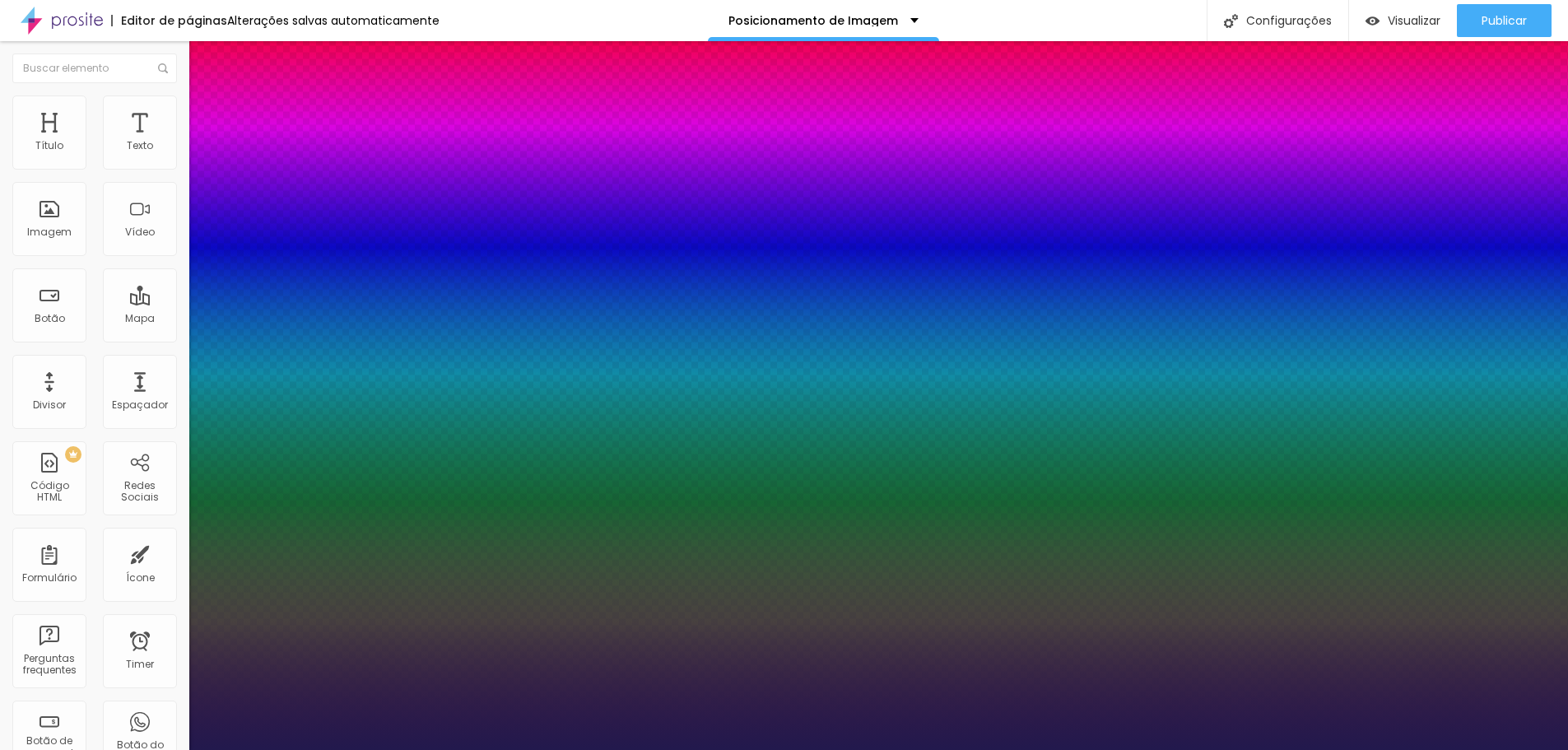
type input "31"
type input "1"
drag, startPoint x: 218, startPoint y: 462, endPoint x: 241, endPoint y: 465, distance: 23.2
type input "31"
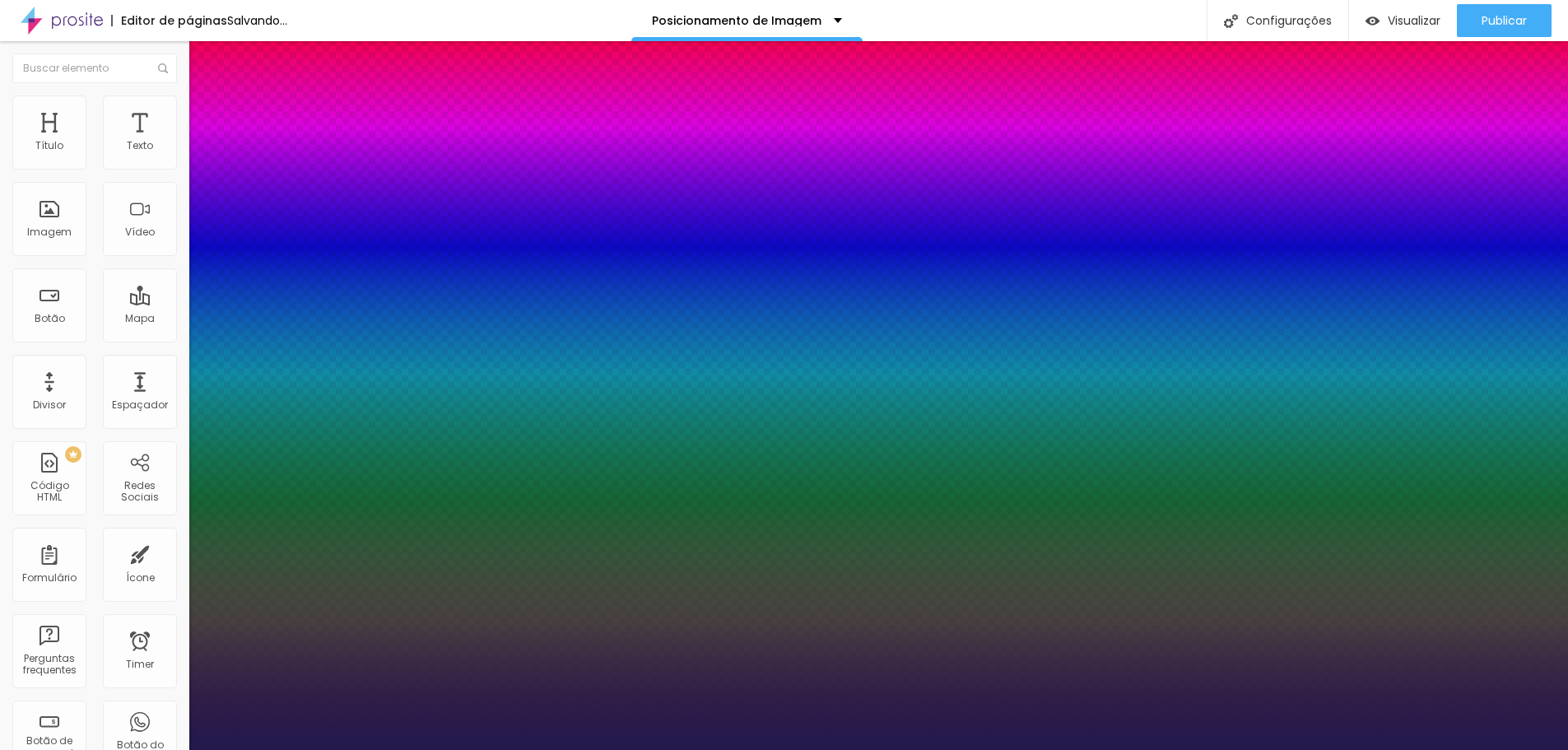
type input "1"
click at [854, 749] on div at bounding box center [784, 750] width 1568 height 0
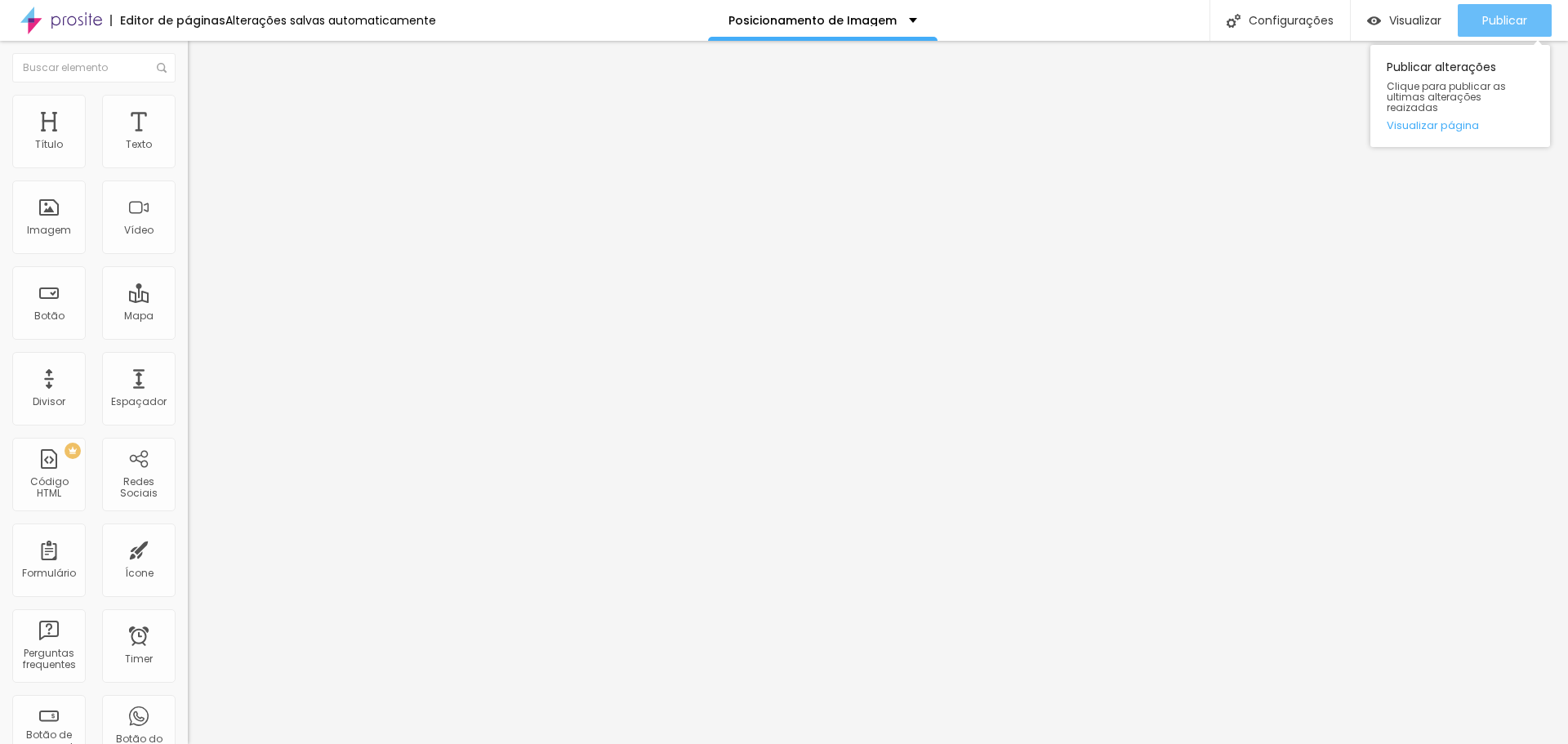
click at [1510, 8] on div "Publicar" at bounding box center [1505, 20] width 45 height 33
click at [1509, 19] on span "Publicar" at bounding box center [1505, 19] width 45 height 13
